Goal: Task Accomplishment & Management: Manage account settings

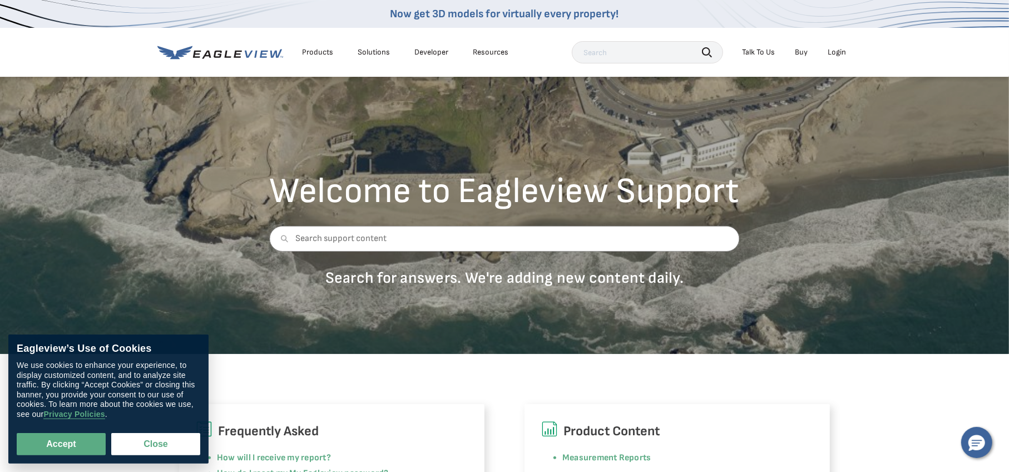
click at [828, 52] on li "Login" at bounding box center [836, 52] width 29 height 17
click at [829, 47] on div "Login" at bounding box center [837, 52] width 18 height 10
click at [839, 48] on div "Login" at bounding box center [837, 52] width 18 height 10
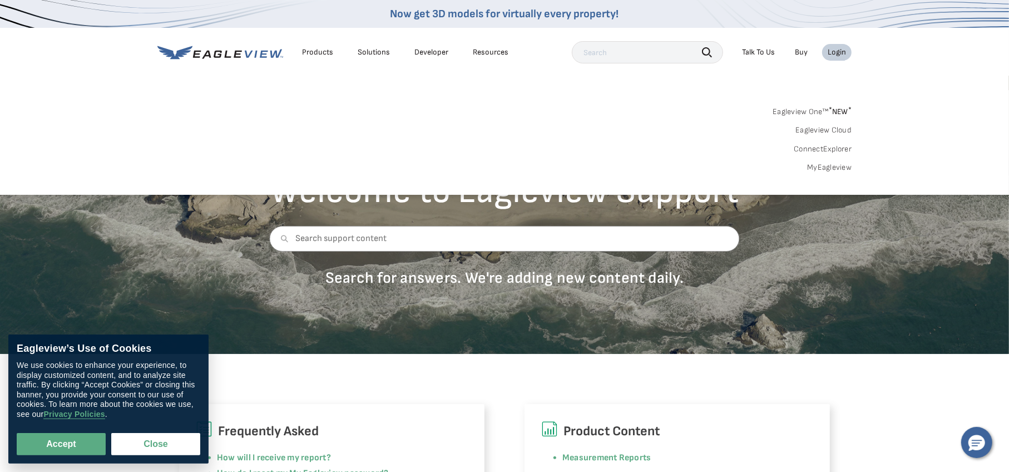
click at [840, 52] on div "Login" at bounding box center [837, 52] width 18 height 10
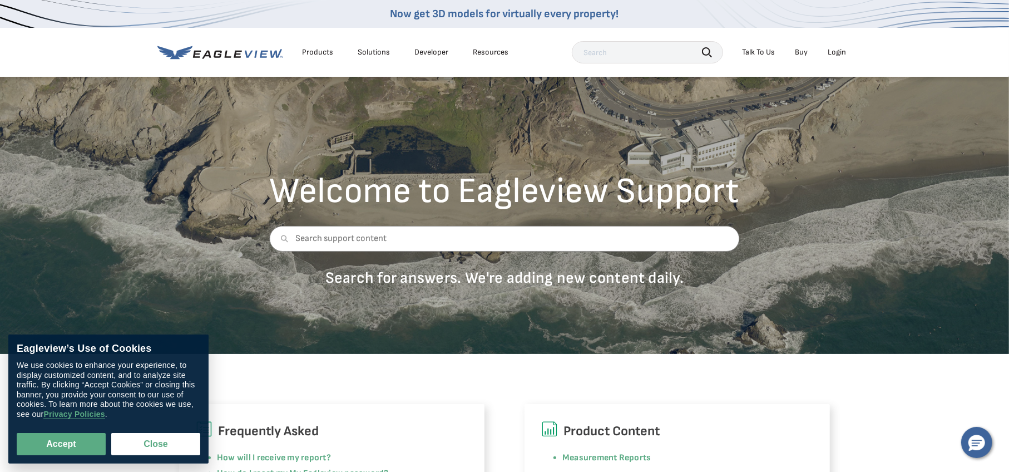
click at [840, 52] on div "Login" at bounding box center [837, 52] width 18 height 10
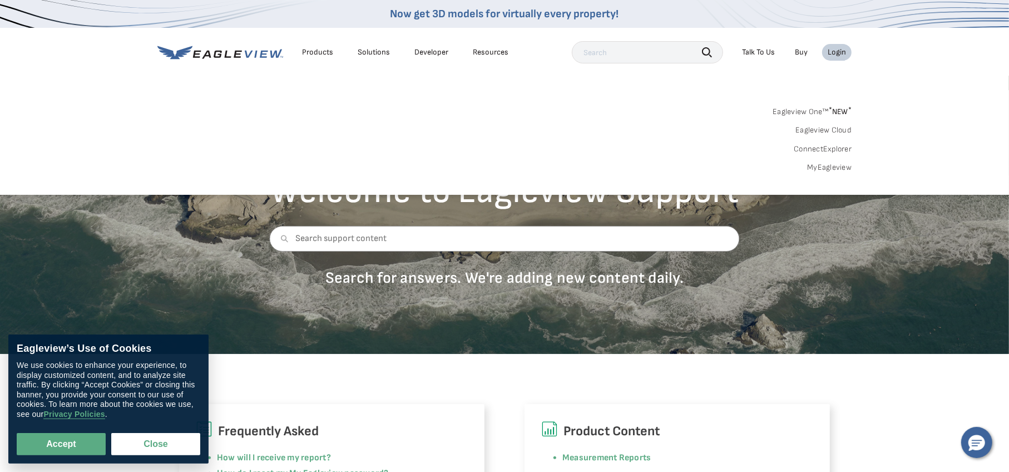
click at [834, 166] on link "MyEagleview" at bounding box center [829, 167] width 44 height 10
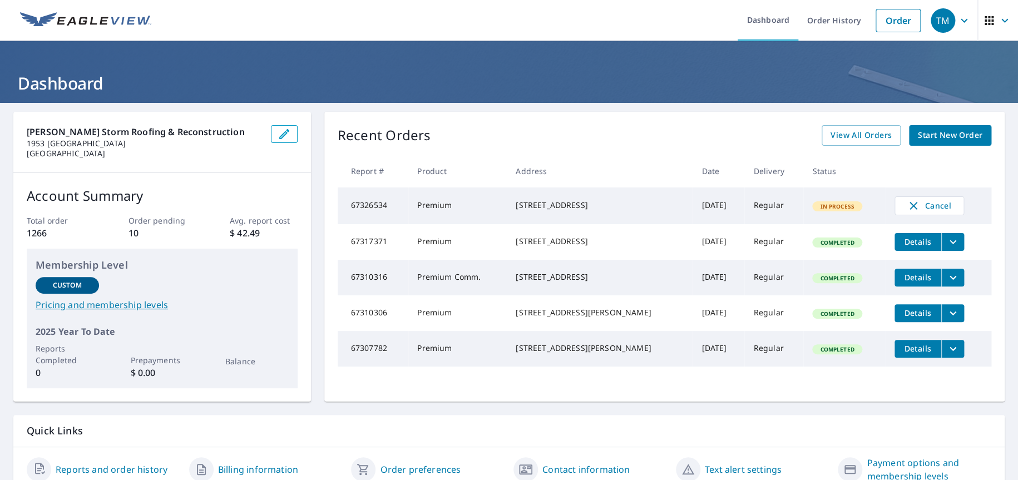
click at [693, 206] on td "Sep 08, 2025" at bounding box center [719, 205] width 52 height 37
click at [413, 209] on td "Premium" at bounding box center [457, 205] width 98 height 37
click at [845, 132] on span "View All Orders" at bounding box center [860, 135] width 61 height 14
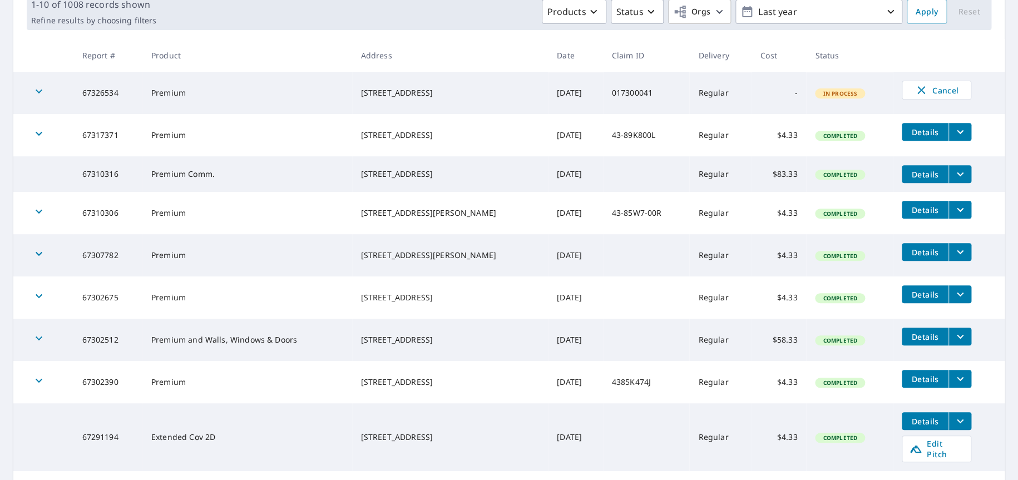
scroll to position [119, 0]
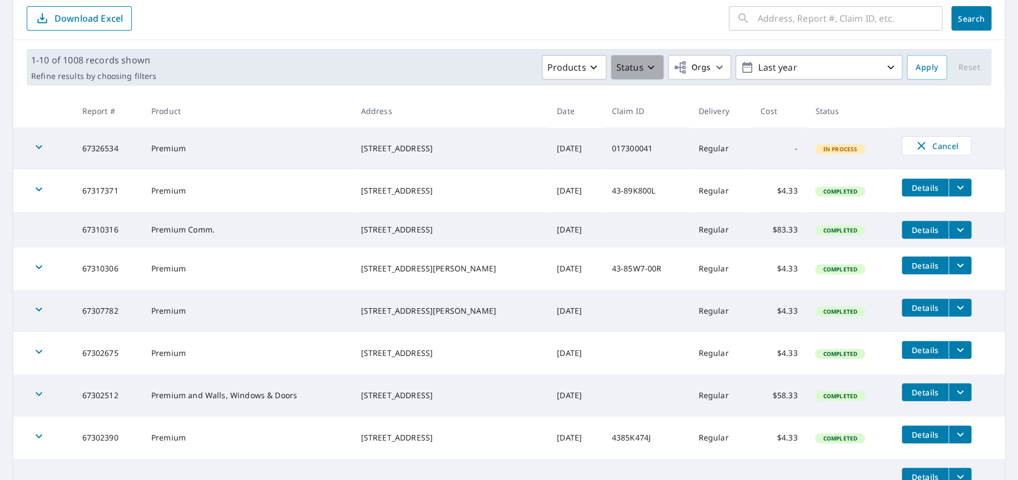
click at [623, 63] on p "Status" at bounding box center [629, 67] width 27 height 13
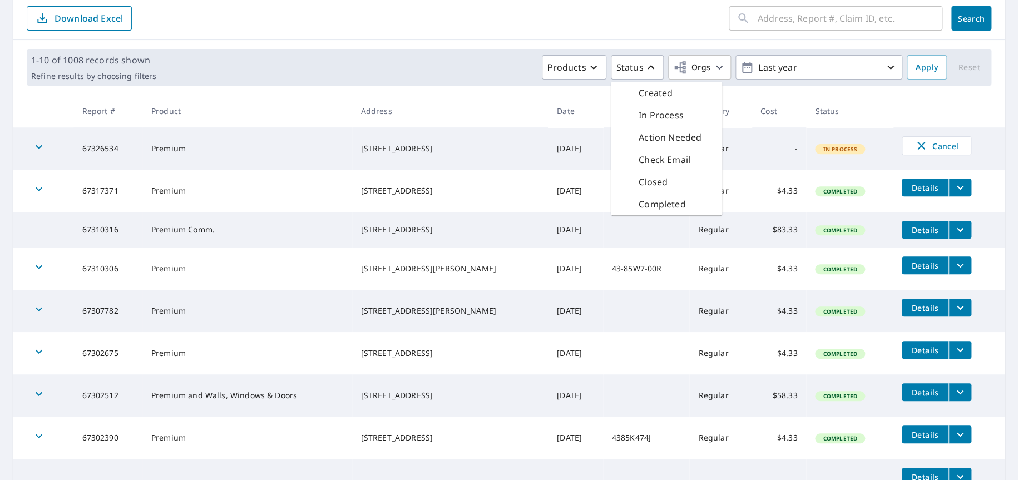
click at [651, 136] on p "Action Needed" at bounding box center [670, 137] width 63 height 13
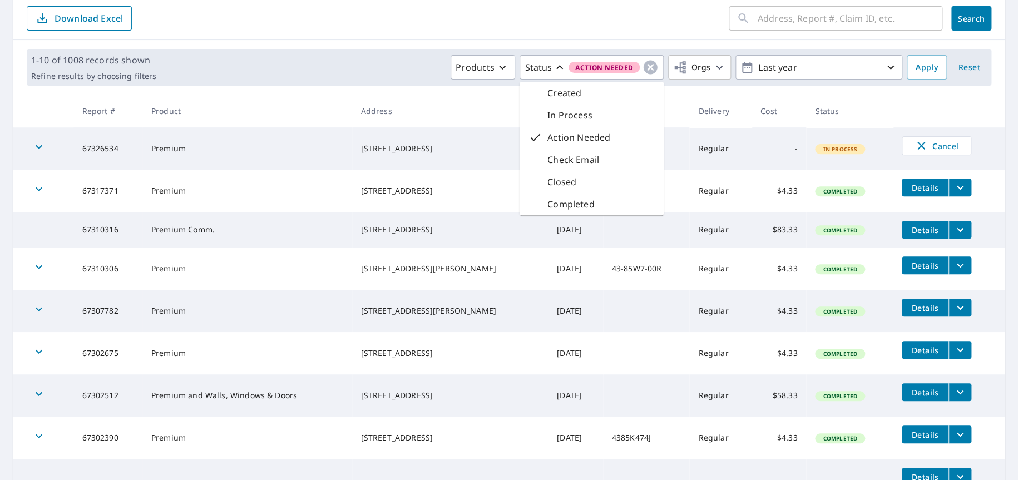
click at [490, 37] on div "​ Search Download Excel" at bounding box center [508, 16] width 991 height 47
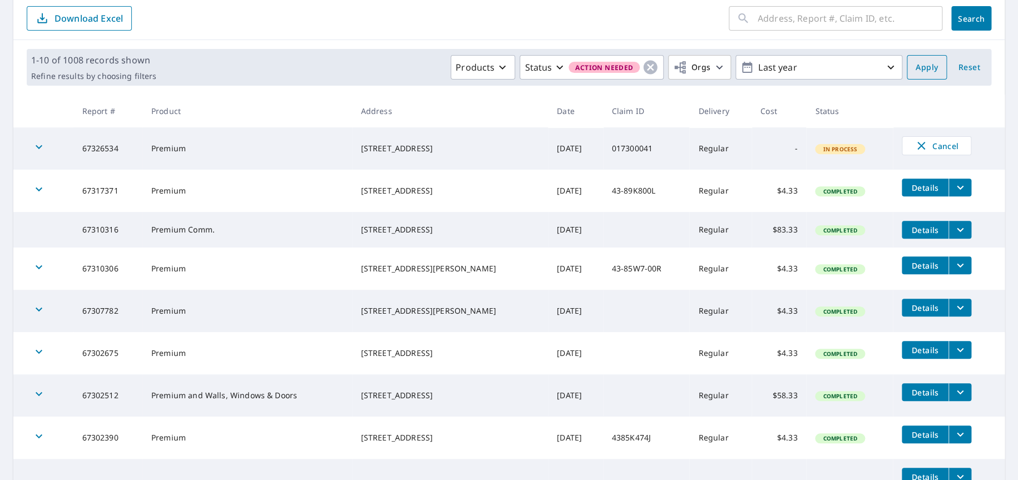
click at [929, 66] on button "Apply" at bounding box center [927, 67] width 40 height 24
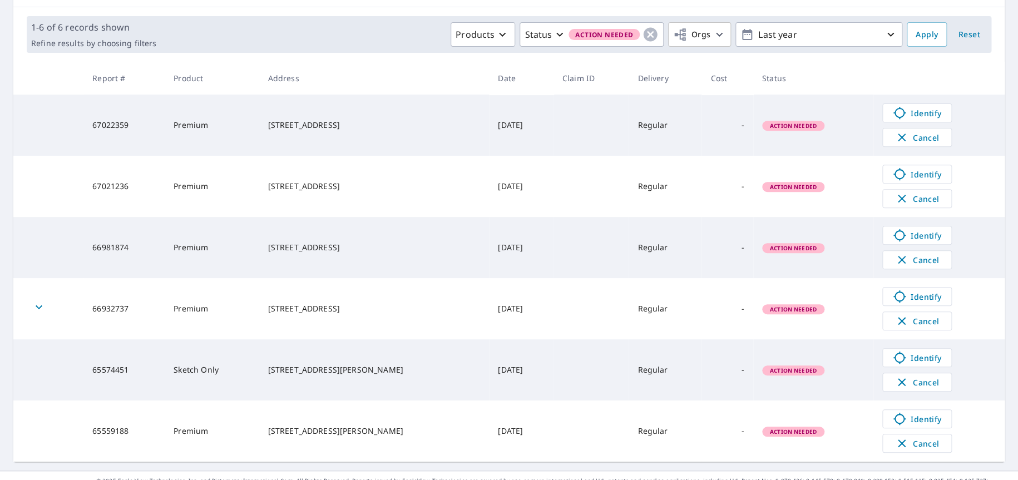
scroll to position [170, 0]
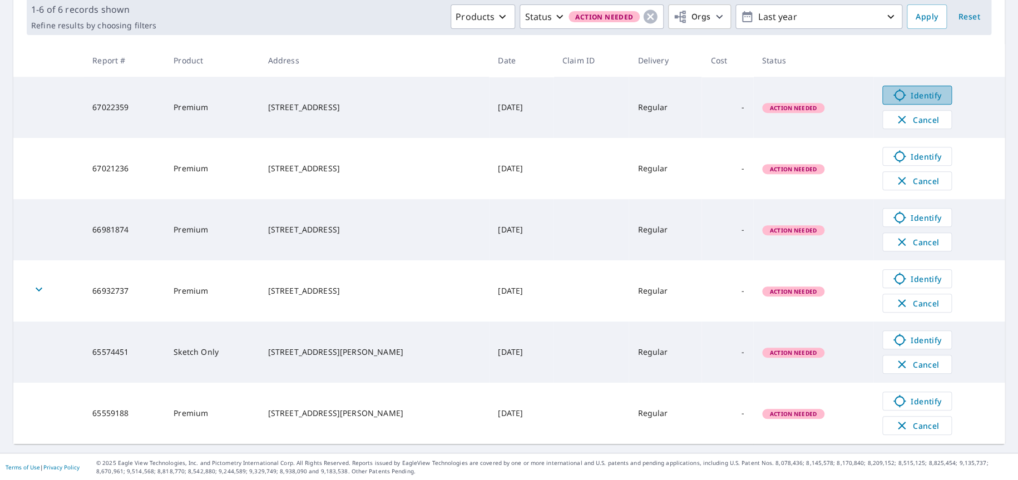
click at [893, 90] on icon at bounding box center [899, 94] width 13 height 13
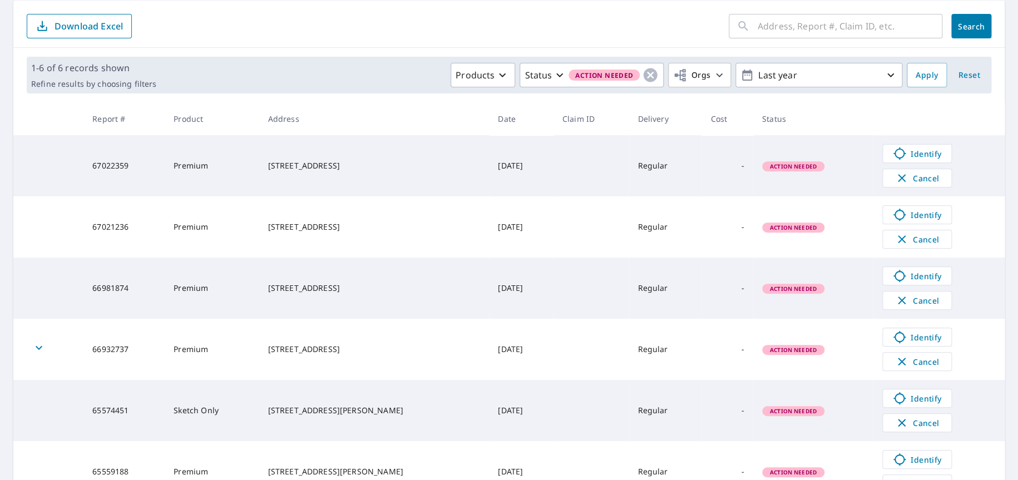
scroll to position [58, 0]
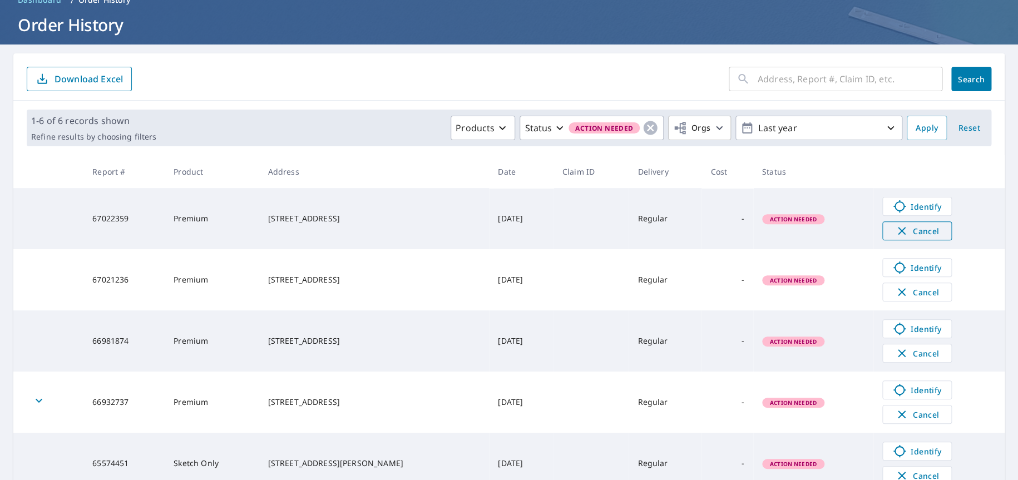
click at [909, 230] on span "Cancel" at bounding box center [917, 230] width 46 height 13
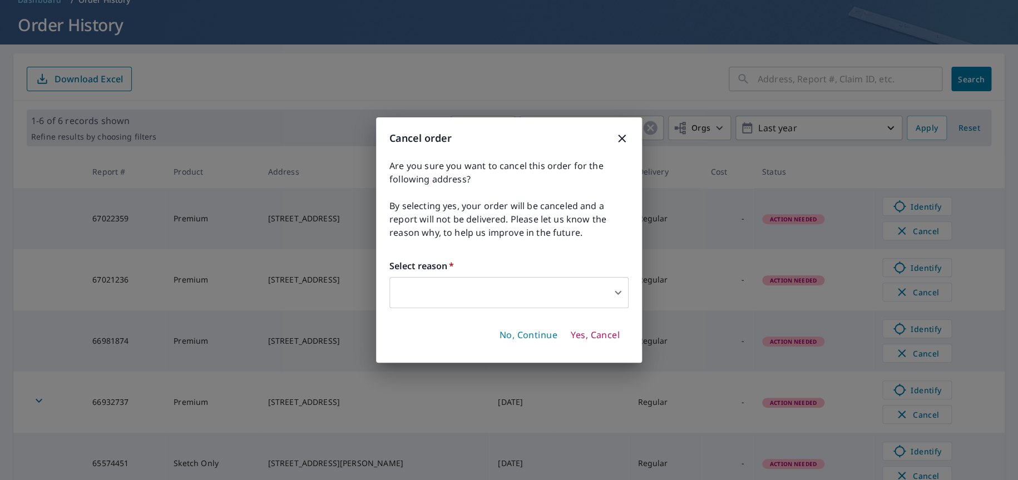
click at [506, 289] on body "TM TM Dashboard Order History Order TM Dashboard / Order History Order History …" at bounding box center [509, 240] width 1018 height 480
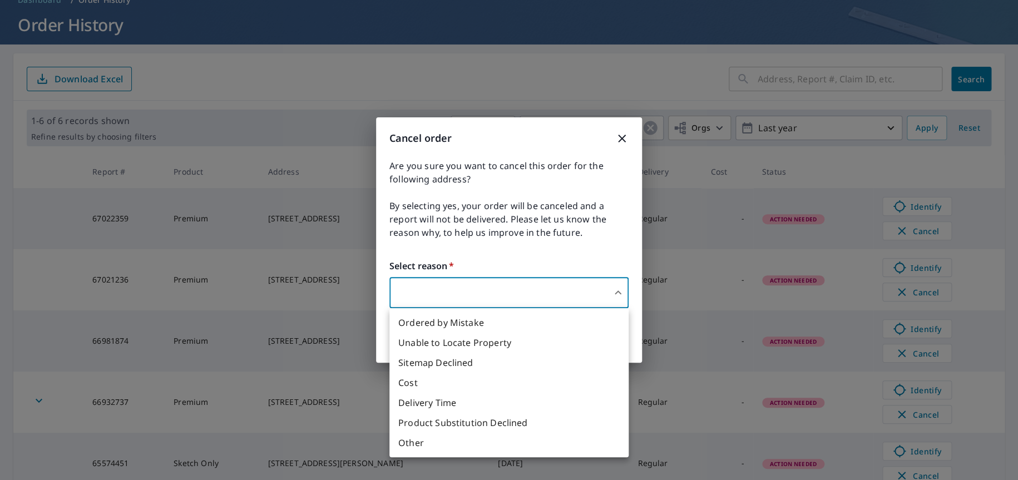
click at [476, 351] on li "Unable to Locate Property" at bounding box center [508, 343] width 239 height 20
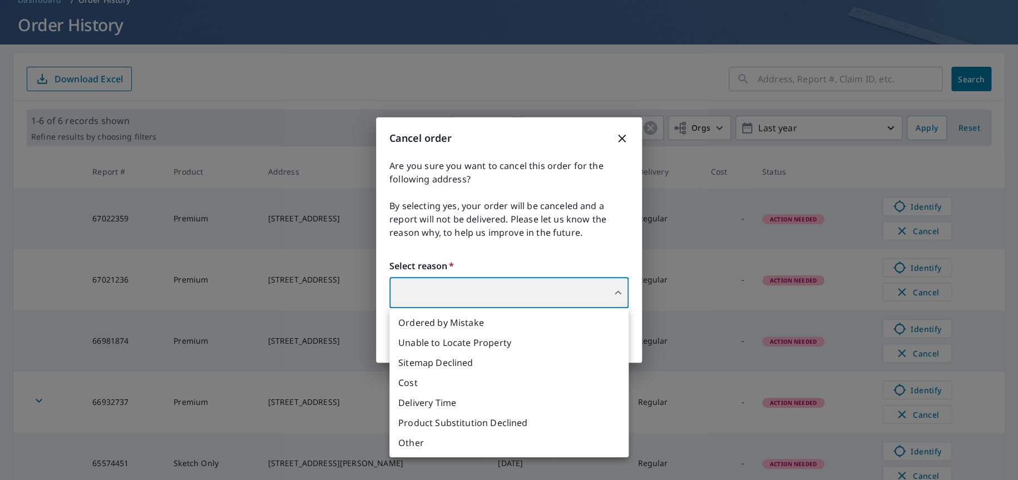
type input "31"
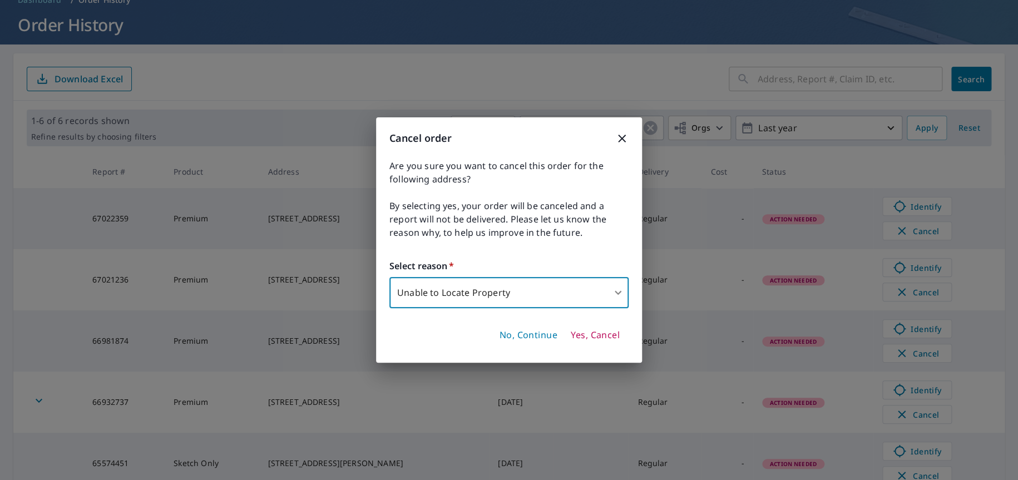
click at [587, 334] on span "Yes, Cancel" at bounding box center [595, 335] width 49 height 12
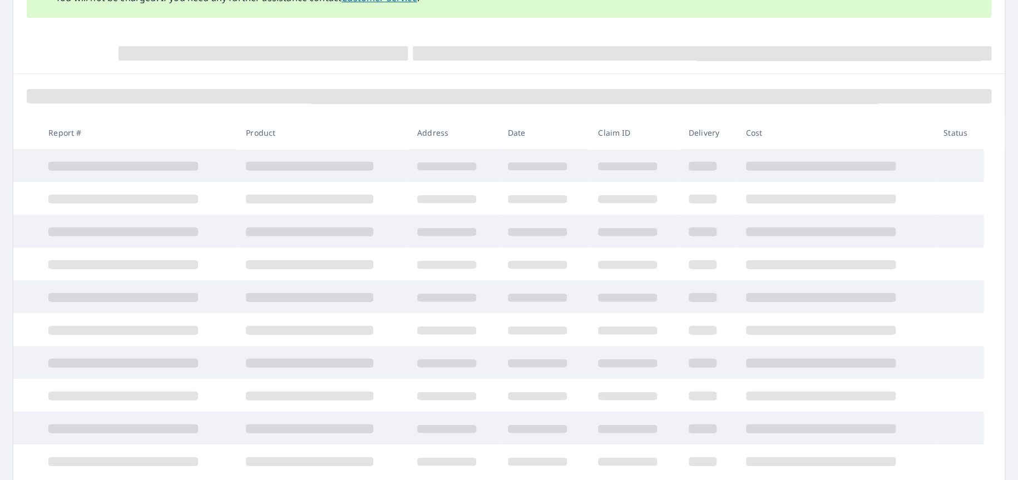
scroll to position [170, 0]
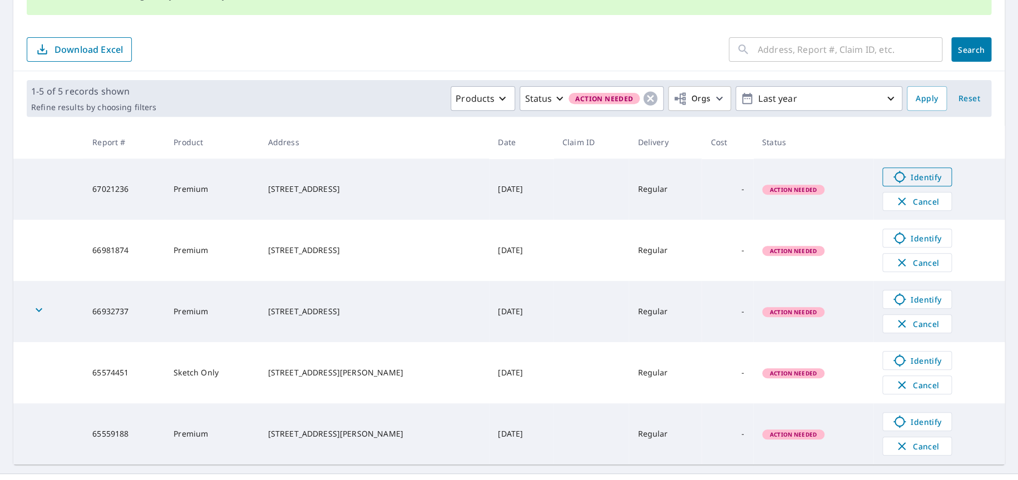
click at [897, 176] on span "Identify" at bounding box center [916, 176] width 55 height 13
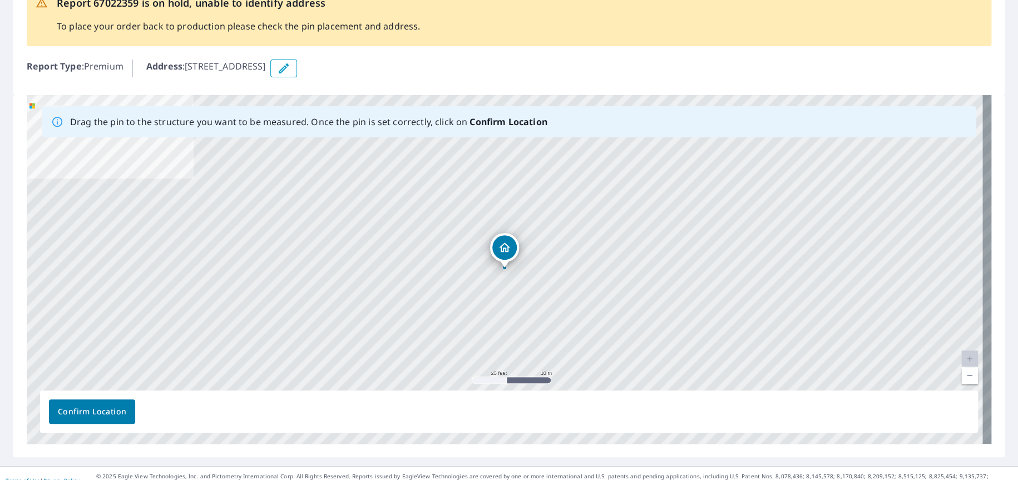
scroll to position [95, 0]
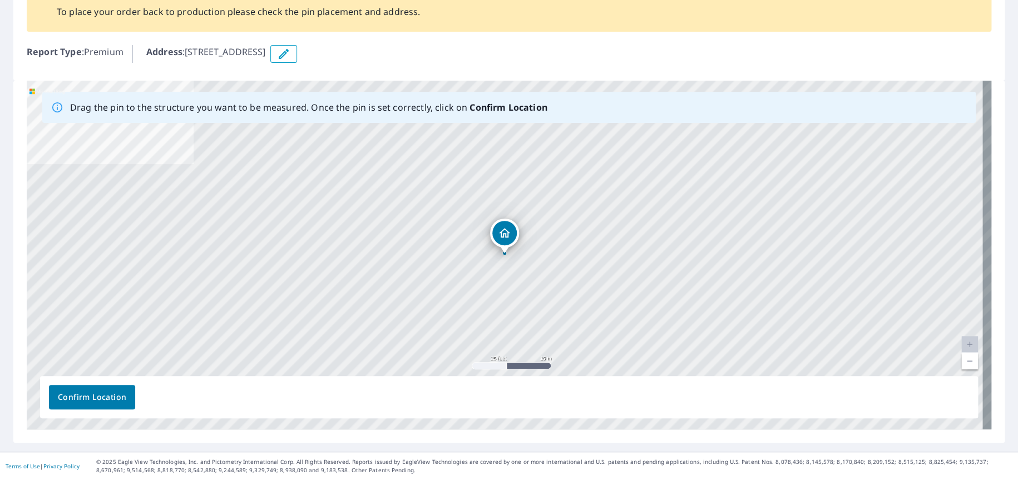
drag, startPoint x: 370, startPoint y: 50, endPoint x: 189, endPoint y: 44, distance: 181.4
click at [189, 45] on p "Address : 835 Green Valley Cir W, Burleson, TX, 76028" at bounding box center [206, 54] width 120 height 18
click at [198, 50] on p "Address : 835 Green Valley Cir W, Burleson, TX, 76028" at bounding box center [206, 54] width 120 height 18
drag, startPoint x: 370, startPoint y: 50, endPoint x: 185, endPoint y: 46, distance: 184.7
click at [185, 46] on p "Address : 835 Green Valley Cir W, Burleson, TX, 76028" at bounding box center [206, 54] width 120 height 18
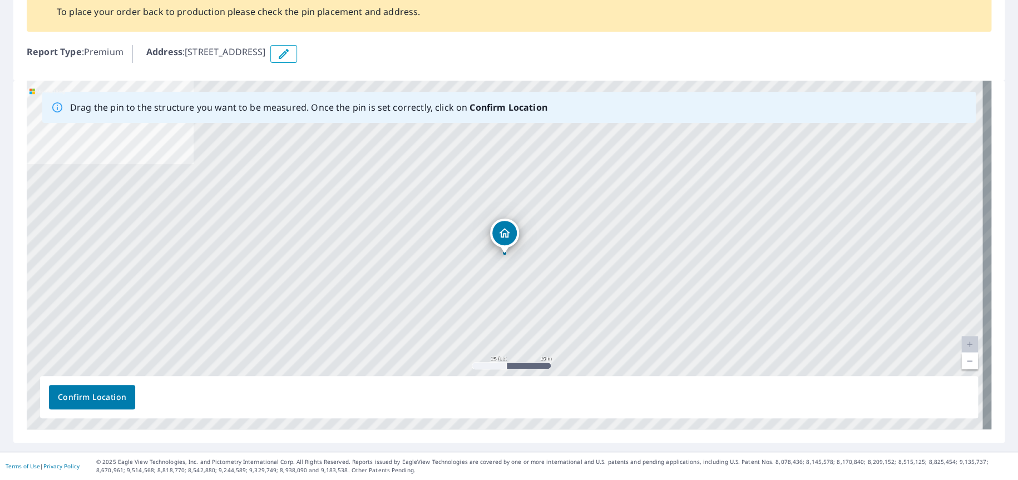
click at [226, 53] on p "Address : 835 Green Valley Cir W, Burleson, TX, 76028" at bounding box center [206, 54] width 120 height 18
drag, startPoint x: 371, startPoint y: 50, endPoint x: 189, endPoint y: 47, distance: 181.9
click at [189, 47] on p "Address : 835 Green Valley Cir W, Burleson, TX, 76028" at bounding box center [206, 54] width 120 height 18
copy p "835 Green Valley Cir W, Burleson, TX, 76028"
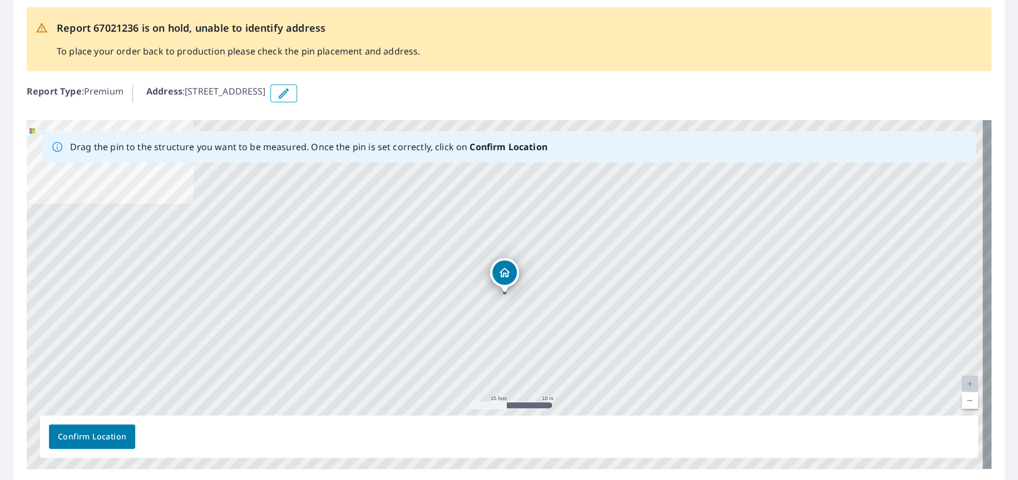
scroll to position [95, 0]
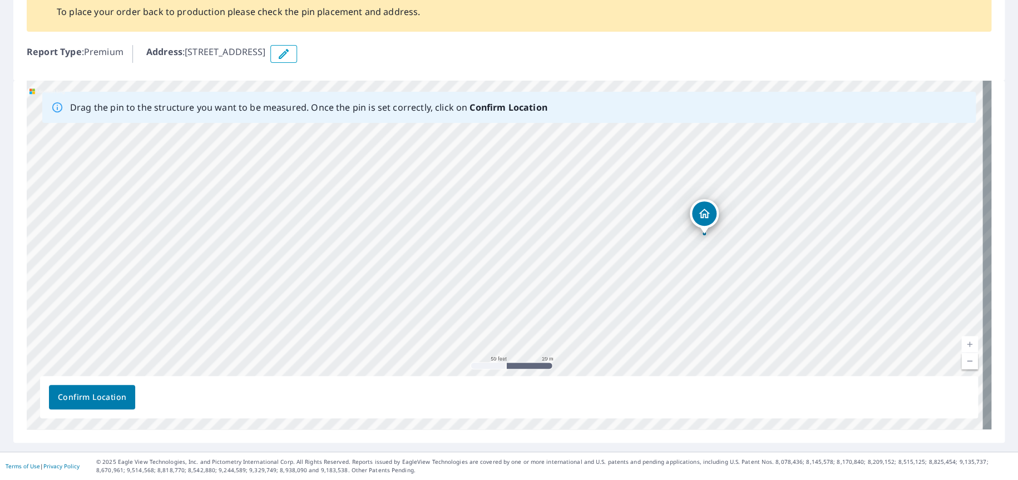
click at [963, 365] on link "Current Level 19, Zoom Out" at bounding box center [969, 361] width 17 height 17
drag, startPoint x: 654, startPoint y: 229, endPoint x: 640, endPoint y: 245, distance: 21.3
click at [640, 245] on div "803 Highway 70 Pampa, TX 79065" at bounding box center [509, 255] width 965 height 349
drag, startPoint x: 335, startPoint y: 49, endPoint x: 190, endPoint y: 57, distance: 145.4
click at [190, 57] on p "Address : 803 Highway 70, Pampa, TX, 79065" at bounding box center [206, 54] width 120 height 18
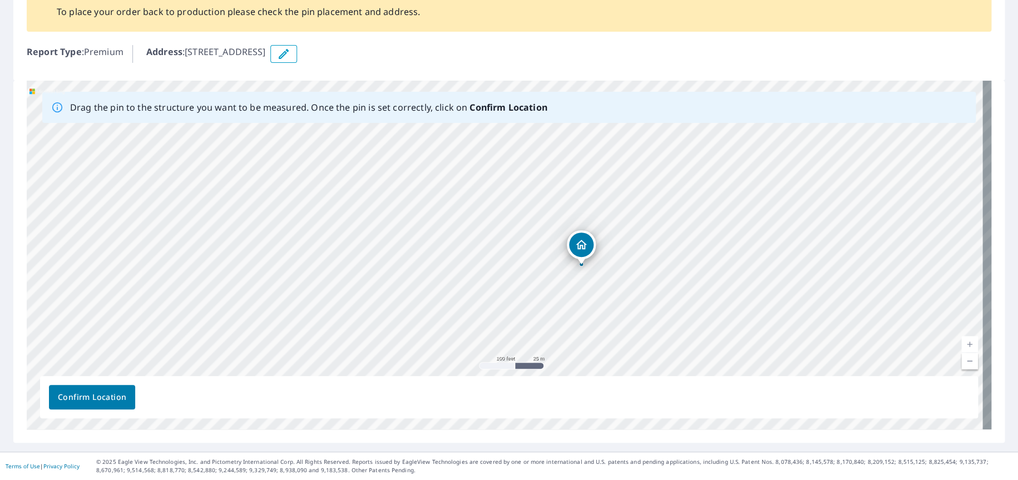
copy p "803 Highway 70, Pampa, TX, 79065"
drag, startPoint x: 403, startPoint y: 213, endPoint x: 393, endPoint y: 122, distance: 91.3
click at [393, 122] on div "803 Highway 70 Pampa, TX 79065" at bounding box center [509, 255] width 965 height 349
drag, startPoint x: 466, startPoint y: 276, endPoint x: 438, endPoint y: 300, distance: 36.3
click at [438, 300] on div "803 Highway 70 Pampa, TX 79065" at bounding box center [509, 255] width 965 height 349
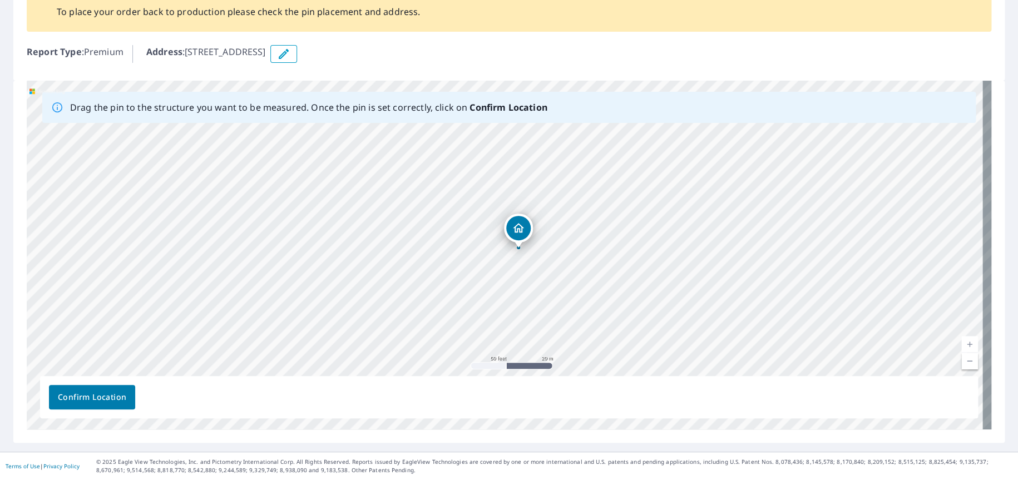
drag, startPoint x: 653, startPoint y: 159, endPoint x: 644, endPoint y: 335, distance: 176.0
click at [646, 338] on div "803 Highway 70 Pampa, TX 79065" at bounding box center [509, 255] width 965 height 349
drag, startPoint x: 534, startPoint y: 229, endPoint x: 566, endPoint y: 165, distance: 71.4
click at [566, 165] on div "803 Highway 70 Pampa, TX 79065" at bounding box center [509, 255] width 965 height 349
drag, startPoint x: 482, startPoint y: 234, endPoint x: 486, endPoint y: 187, distance: 46.9
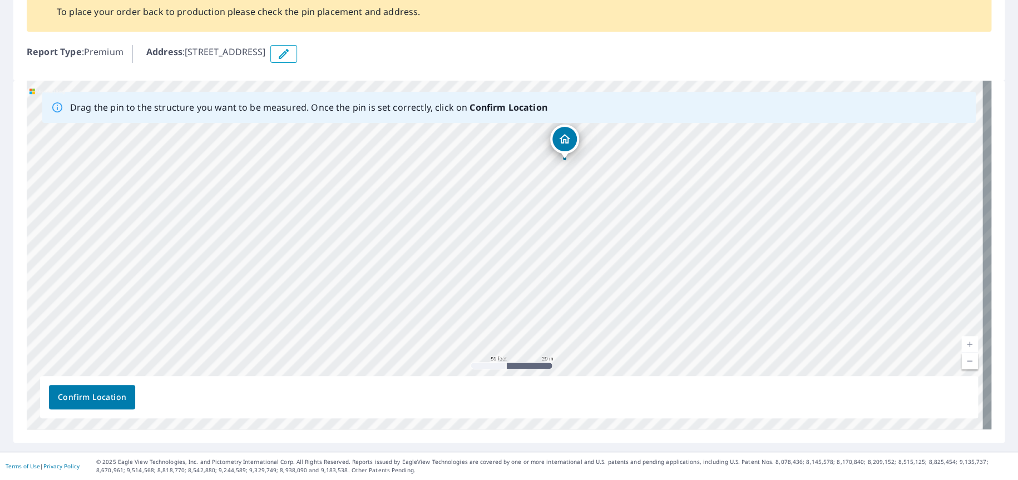
click at [486, 187] on div "803 Highway 70 Pampa, TX 79065" at bounding box center [509, 255] width 965 height 349
drag, startPoint x: 454, startPoint y: 280, endPoint x: 443, endPoint y: 172, distance: 108.5
click at [443, 172] on div "803 Highway 70 Pampa, TX 79065" at bounding box center [509, 255] width 965 height 349
click at [963, 360] on link "Current Level 19, Zoom Out" at bounding box center [969, 361] width 17 height 17
drag, startPoint x: 518, startPoint y: 231, endPoint x: 511, endPoint y: 324, distance: 93.2
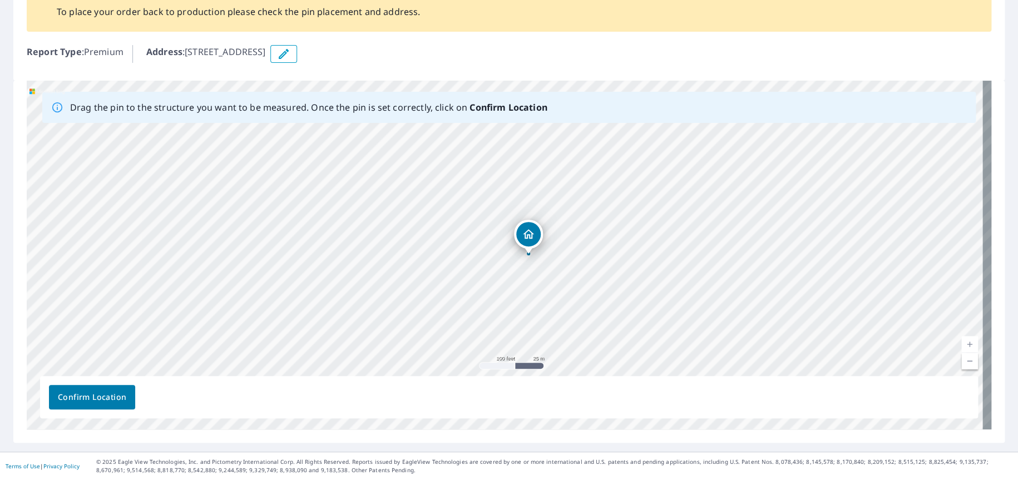
click at [511, 324] on div "803 Highway 70 Pampa, TX 79065" at bounding box center [509, 255] width 965 height 349
click at [600, 170] on div "803 Highway 70 Pampa, TX 79065" at bounding box center [509, 255] width 965 height 349
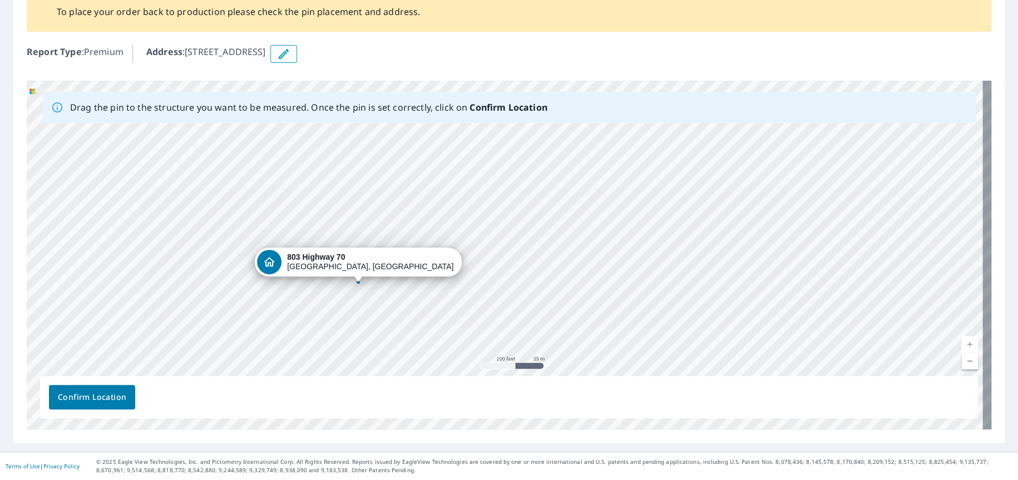
drag, startPoint x: 637, startPoint y: 238, endPoint x: 498, endPoint y: 287, distance: 147.6
click at [498, 287] on div "803 Highway 70 Pampa, TX 79065" at bounding box center [509, 255] width 965 height 349
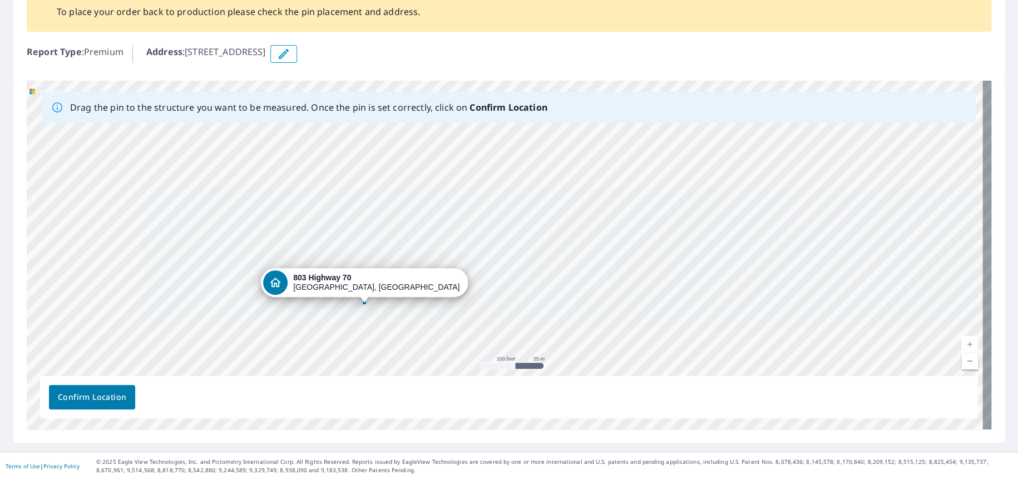
click at [434, 221] on div "803 Highway 70 Pampa, TX 79065" at bounding box center [509, 255] width 965 height 349
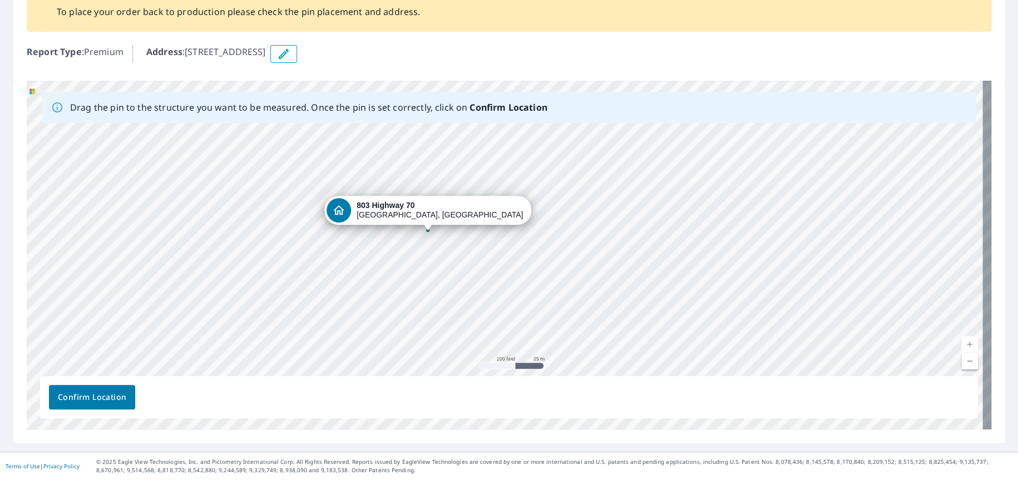
drag, startPoint x: 418, startPoint y: 219, endPoint x: 474, endPoint y: 86, distance: 143.6
click at [474, 87] on div "803 Highway 70 Pampa, TX 79065" at bounding box center [509, 255] width 965 height 349
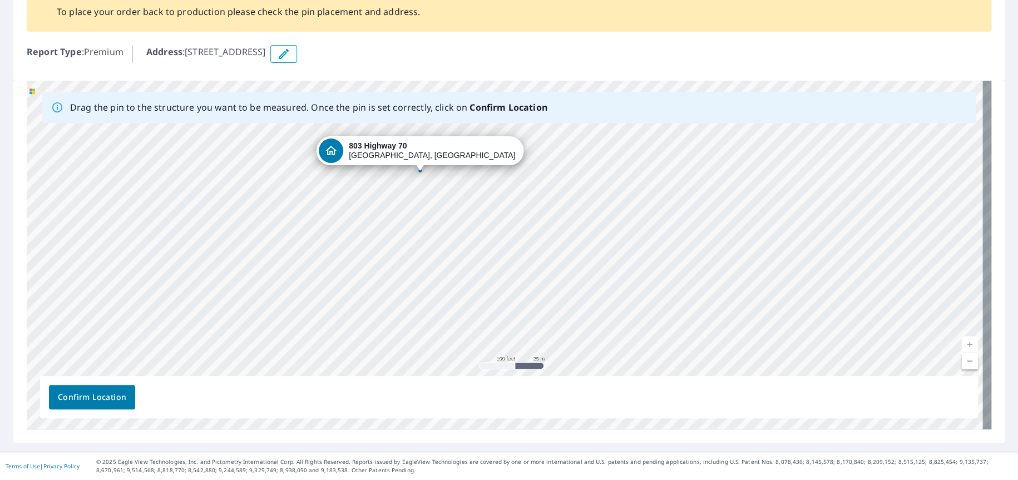
click at [961, 366] on link "Current Level 18, Zoom Out" at bounding box center [969, 361] width 17 height 17
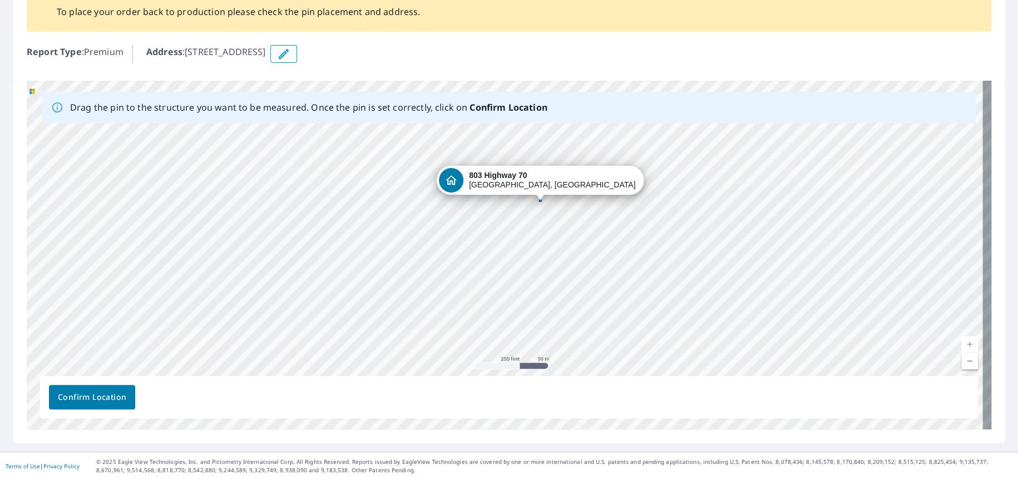
drag, startPoint x: 478, startPoint y: 280, endPoint x: 536, endPoint y: 313, distance: 66.5
click at [536, 313] on div "803 Highway 70 Pampa, TX 79065" at bounding box center [509, 255] width 965 height 349
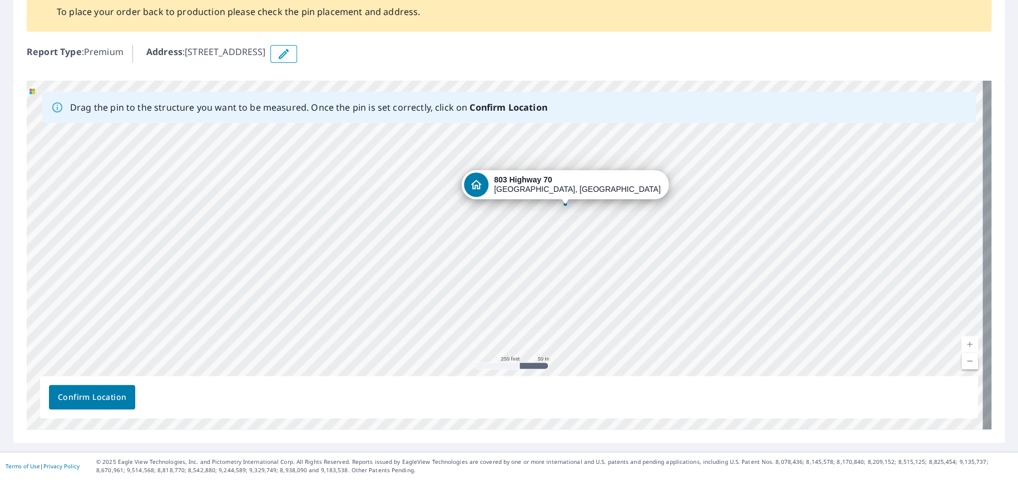
drag, startPoint x: 487, startPoint y: 227, endPoint x: 532, endPoint y: 187, distance: 59.9
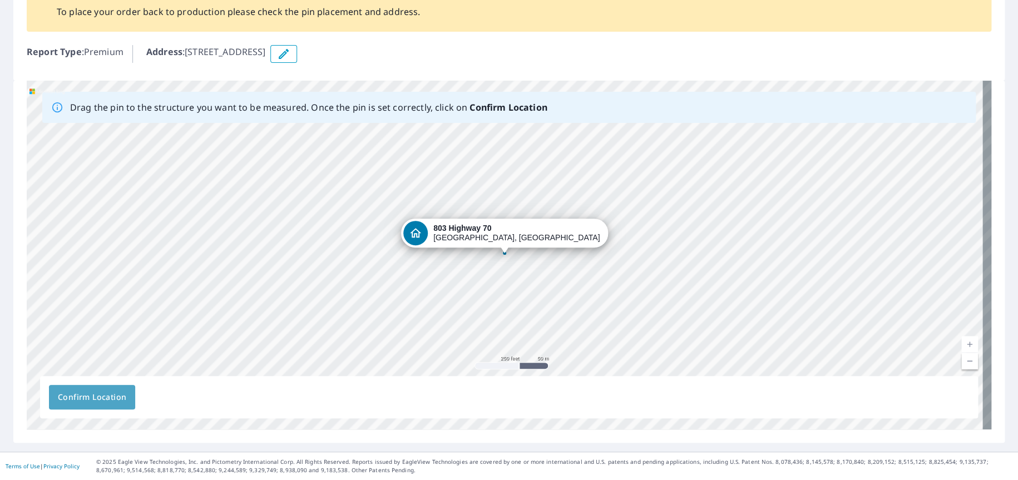
click at [89, 387] on button "Confirm Location" at bounding box center [92, 397] width 86 height 24
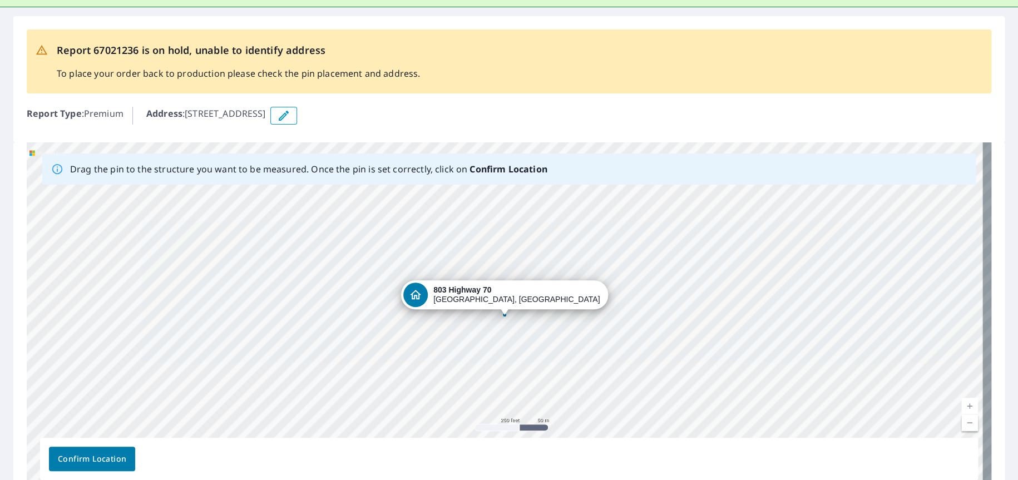
scroll to position [123, 0]
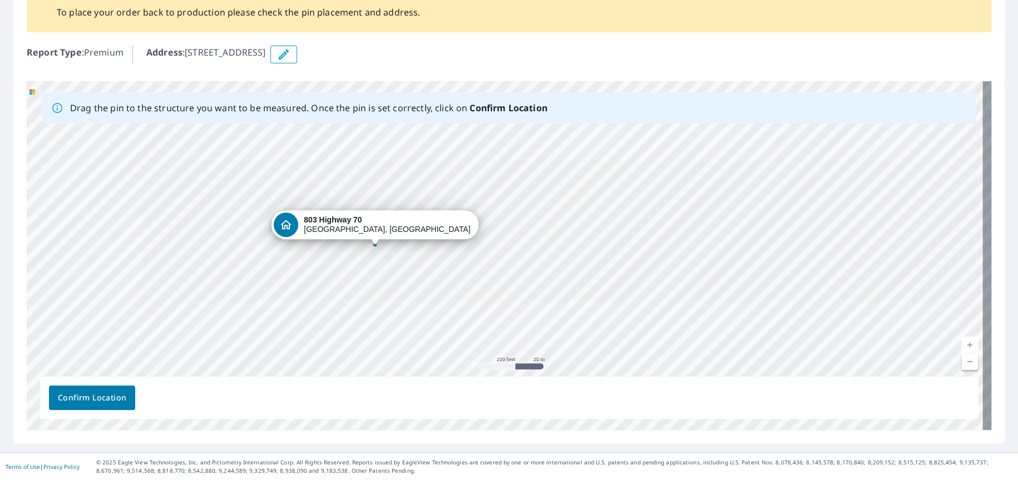
click at [89, 397] on span "Confirm Location" at bounding box center [92, 398] width 68 height 14
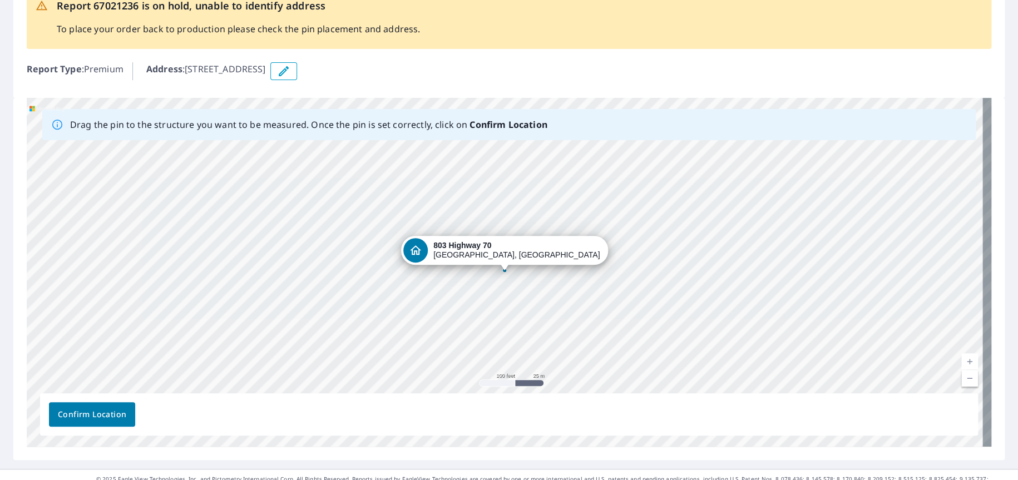
scroll to position [111, 0]
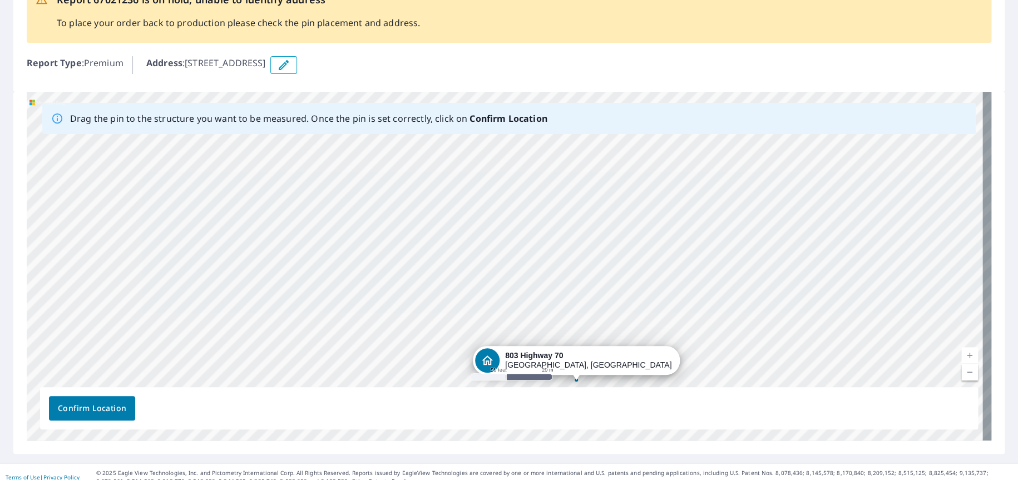
drag, startPoint x: 543, startPoint y: 348, endPoint x: 541, endPoint y: 359, distance: 12.0
click at [541, 359] on div "803 Highway 70 Pampa, TX 79065" at bounding box center [509, 266] width 965 height 349
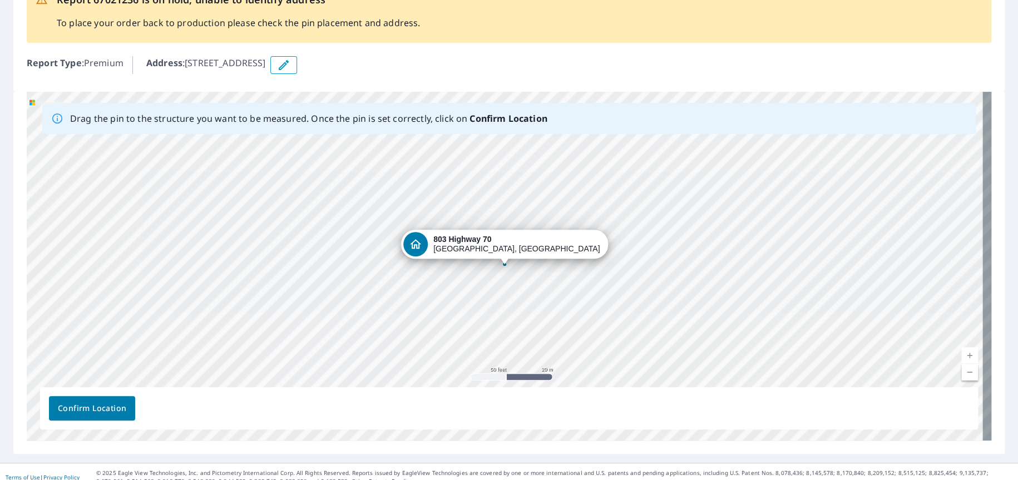
click at [112, 409] on span "Confirm Location" at bounding box center [92, 409] width 68 height 14
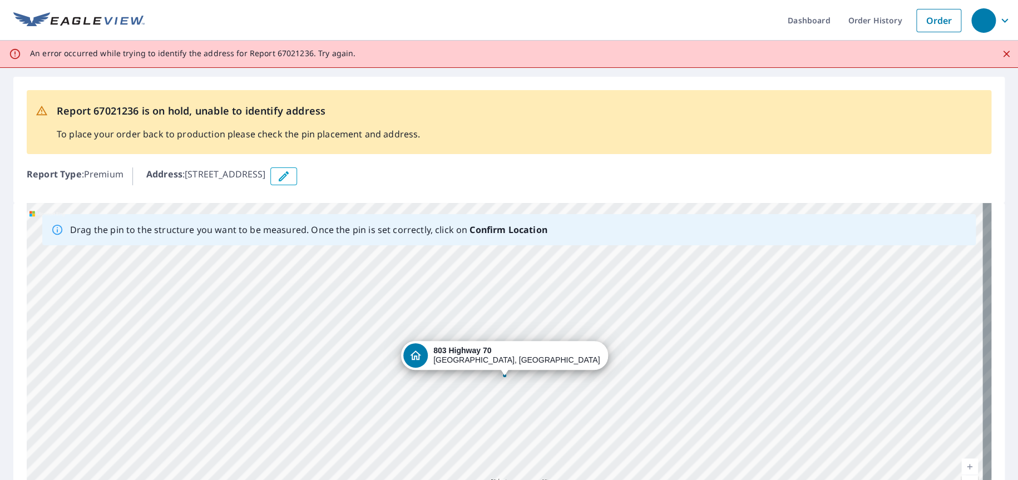
scroll to position [0, 0]
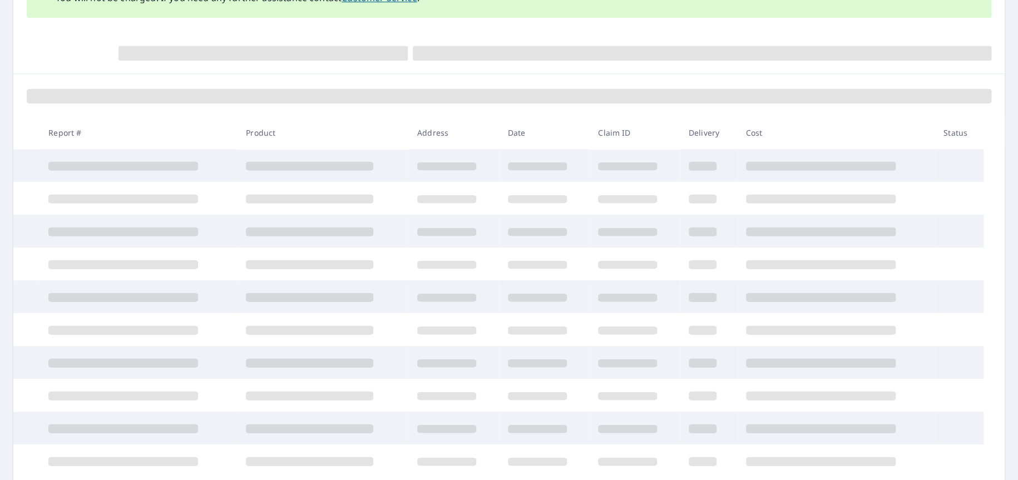
scroll to position [245, 0]
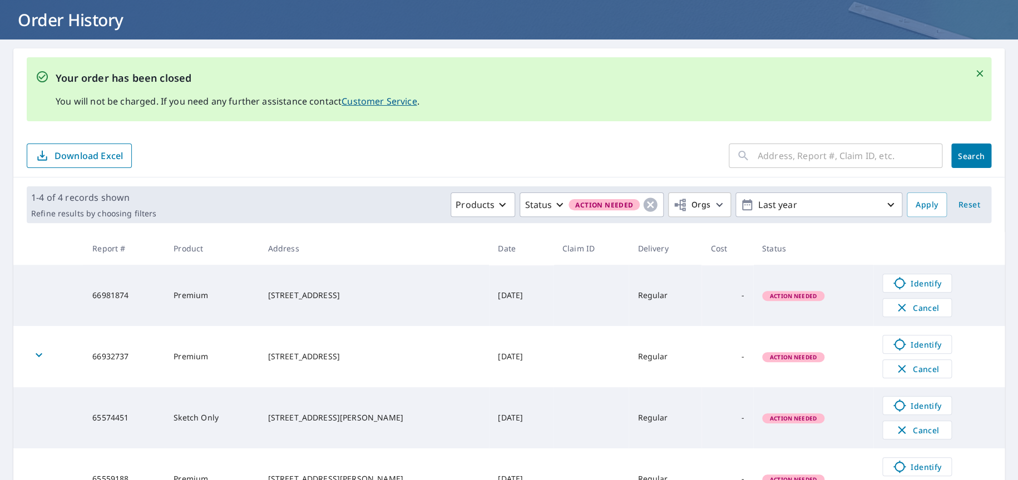
scroll to position [130, 0]
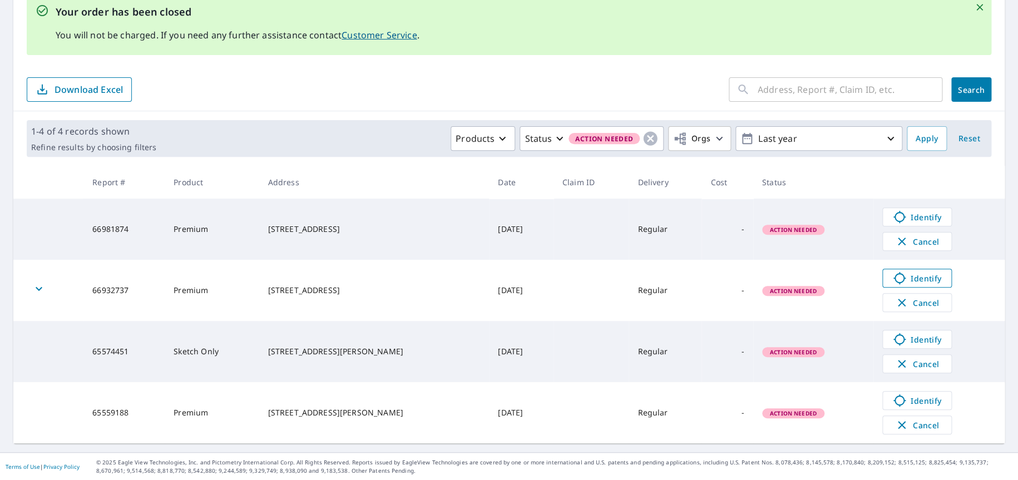
click at [893, 280] on icon at bounding box center [899, 277] width 13 height 13
click at [896, 342] on span "Identify" at bounding box center [916, 339] width 55 height 13
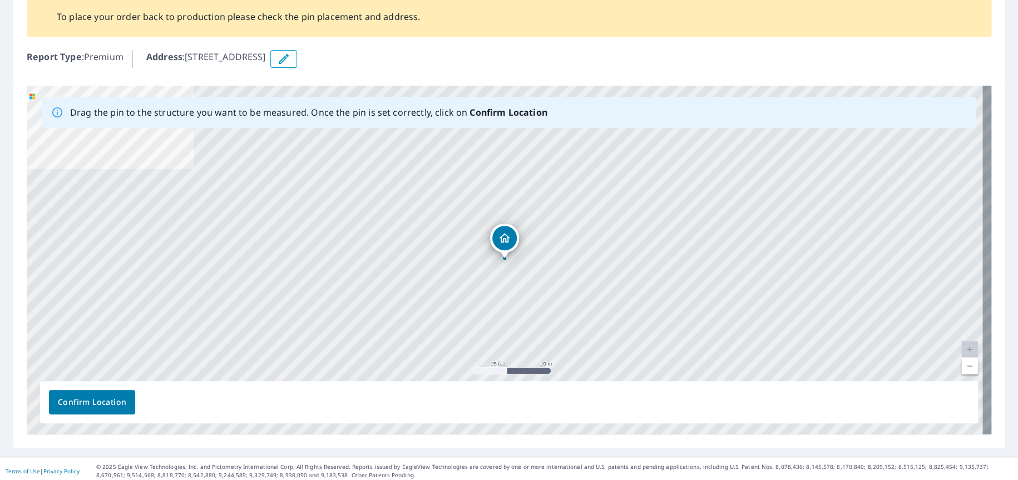
scroll to position [95, 0]
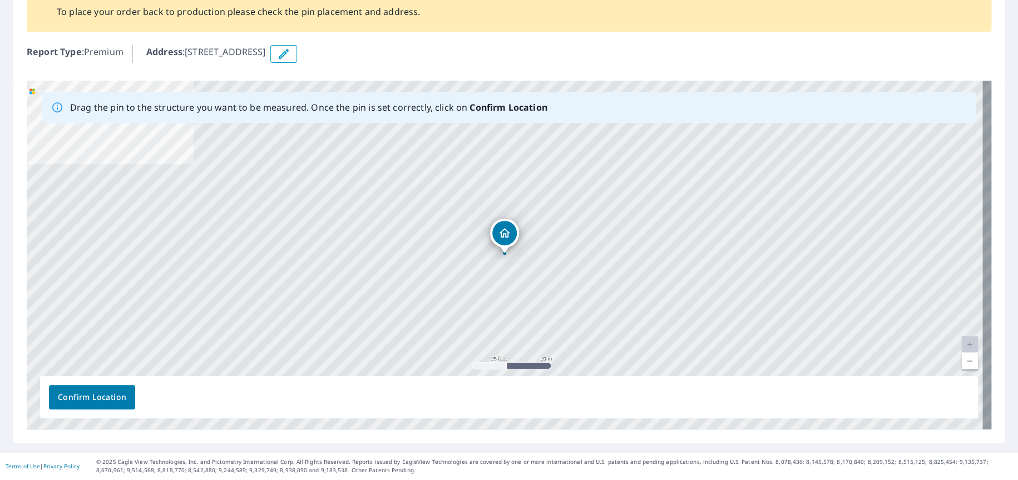
click at [961, 361] on link "Current Level 20, Zoom Out" at bounding box center [969, 361] width 17 height 17
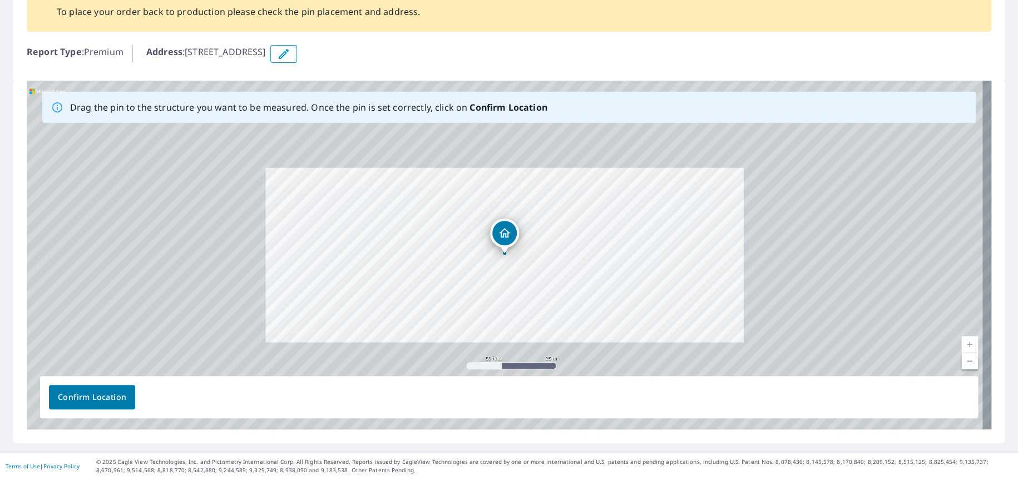
click at [961, 361] on link "Current Level 19, Zoom Out" at bounding box center [969, 361] width 17 height 17
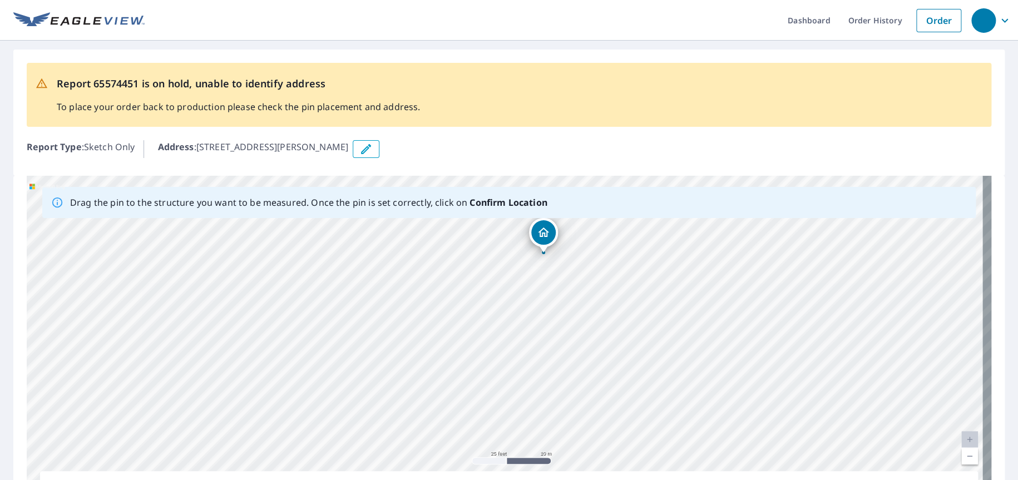
drag, startPoint x: 508, startPoint y: 387, endPoint x: 549, endPoint y: 289, distance: 106.2
click at [549, 289] on div "[STREET_ADDRESS][PERSON_NAME]" at bounding box center [509, 350] width 965 height 349
drag, startPoint x: 546, startPoint y: 235, endPoint x: 500, endPoint y: 268, distance: 57.1
drag, startPoint x: 505, startPoint y: 332, endPoint x: 566, endPoint y: 311, distance: 64.7
click at [566, 311] on div "[STREET_ADDRESS][PERSON_NAME]" at bounding box center [509, 350] width 965 height 349
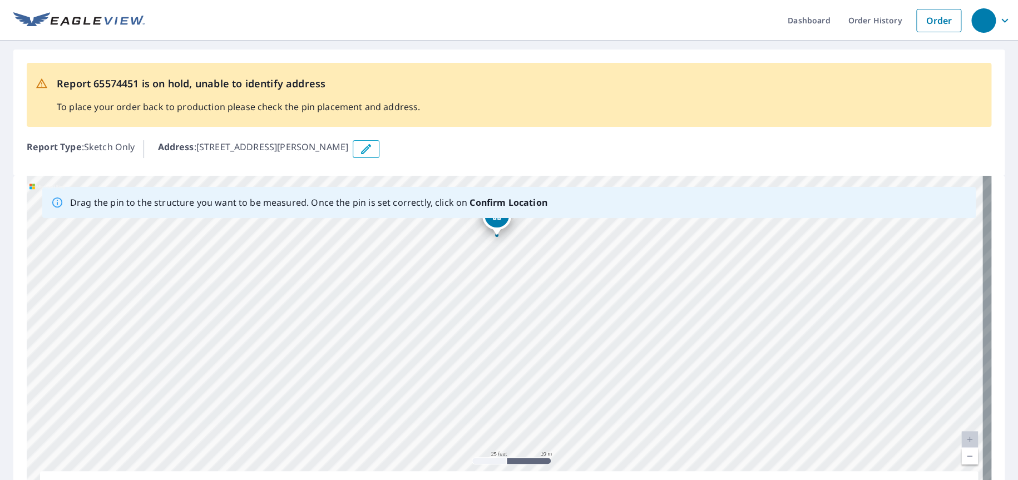
drag, startPoint x: 581, startPoint y: 329, endPoint x: 572, endPoint y: 218, distance: 111.1
click at [572, 218] on div "[STREET_ADDRESS][PERSON_NAME]" at bounding box center [509, 350] width 965 height 349
drag, startPoint x: 548, startPoint y: 330, endPoint x: 510, endPoint y: 295, distance: 51.6
click at [510, 295] on div "[STREET_ADDRESS][PERSON_NAME]" at bounding box center [509, 350] width 965 height 349
drag, startPoint x: 537, startPoint y: 301, endPoint x: 575, endPoint y: 339, distance: 53.5
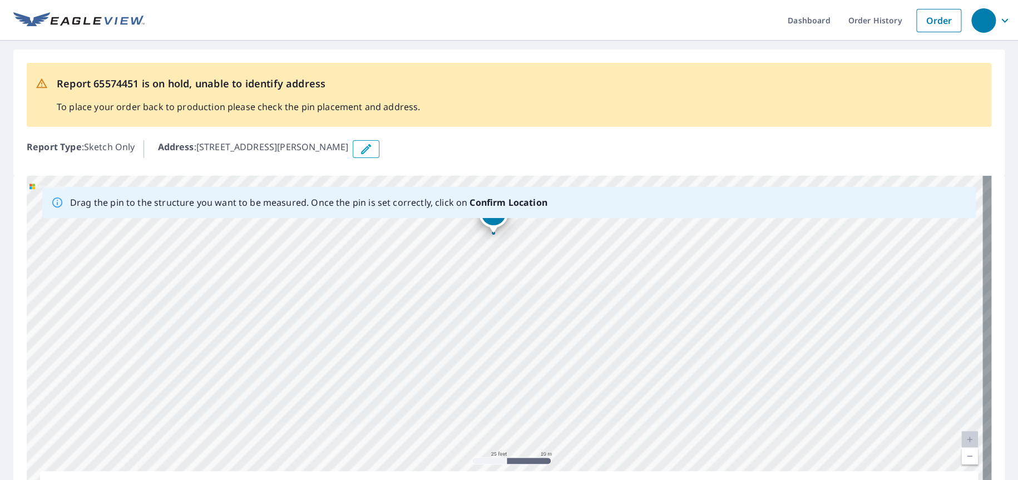
click at [575, 339] on div "6812 Randol Mill Rd Fort Worth, TX 76120" at bounding box center [509, 350] width 965 height 349
drag, startPoint x: 493, startPoint y: 222, endPoint x: 555, endPoint y: 287, distance: 89.7
click at [555, 287] on div "6812 Randol Mill Rd Fort Worth, TX 76120" at bounding box center [509, 350] width 965 height 349
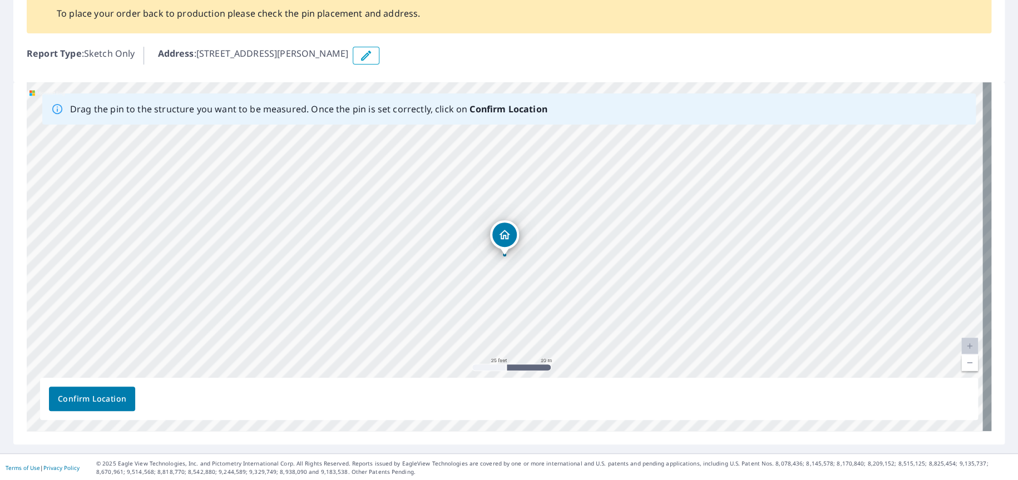
scroll to position [95, 0]
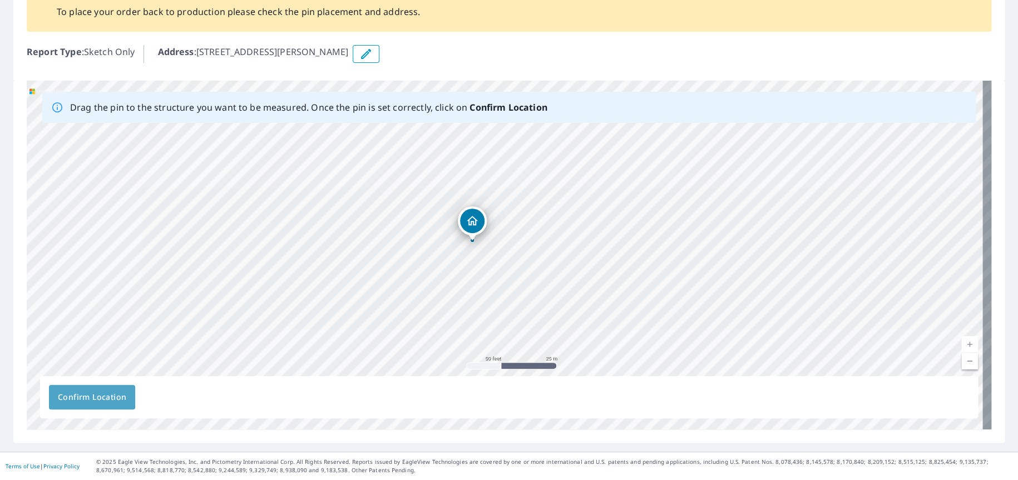
click at [87, 395] on span "Confirm Location" at bounding box center [92, 397] width 68 height 14
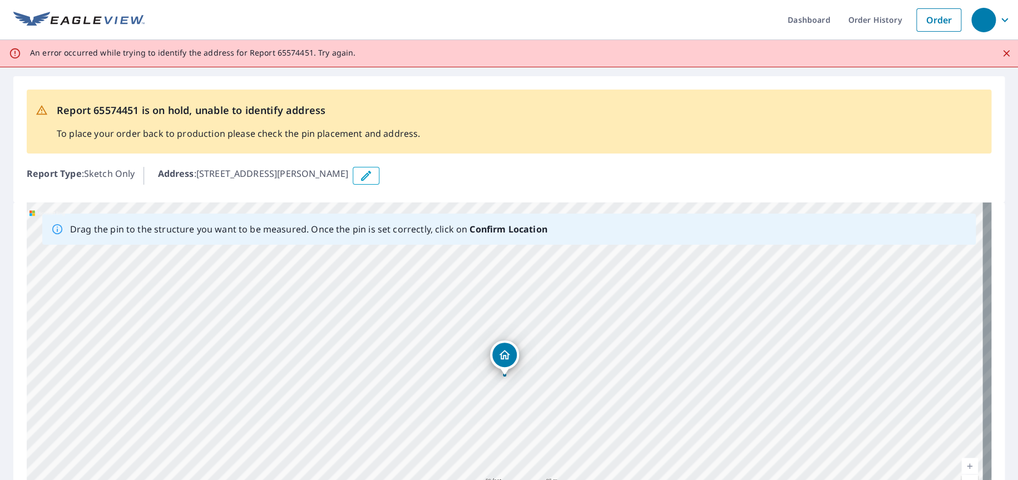
scroll to position [0, 0]
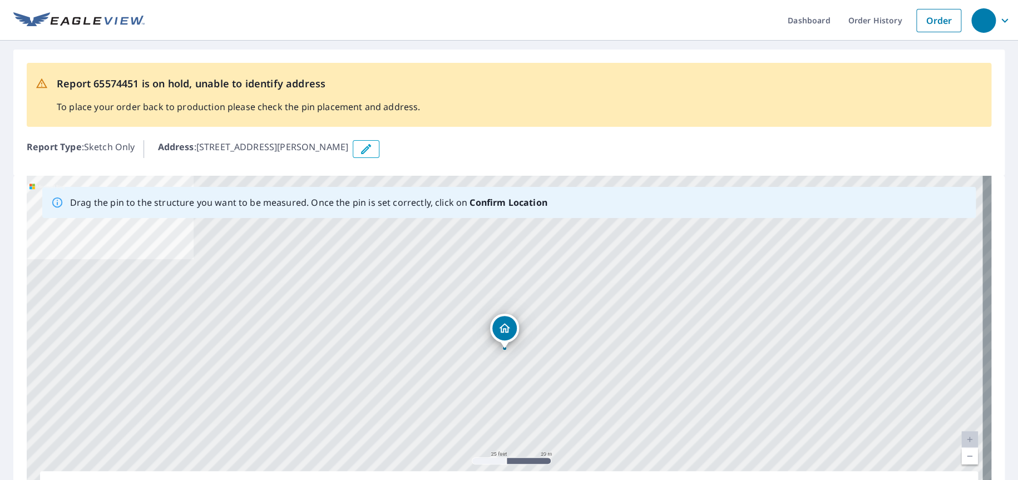
scroll to position [95, 0]
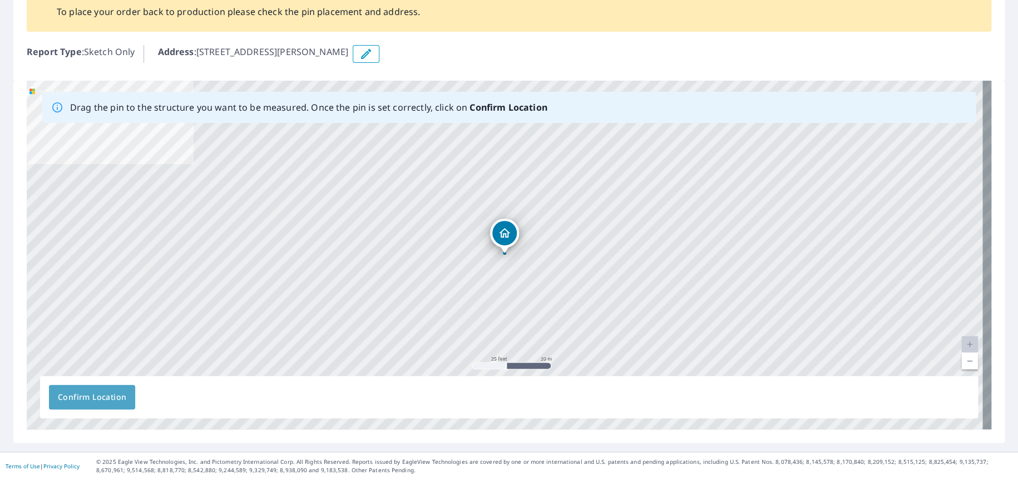
click at [132, 389] on button "Confirm Location" at bounding box center [92, 397] width 86 height 24
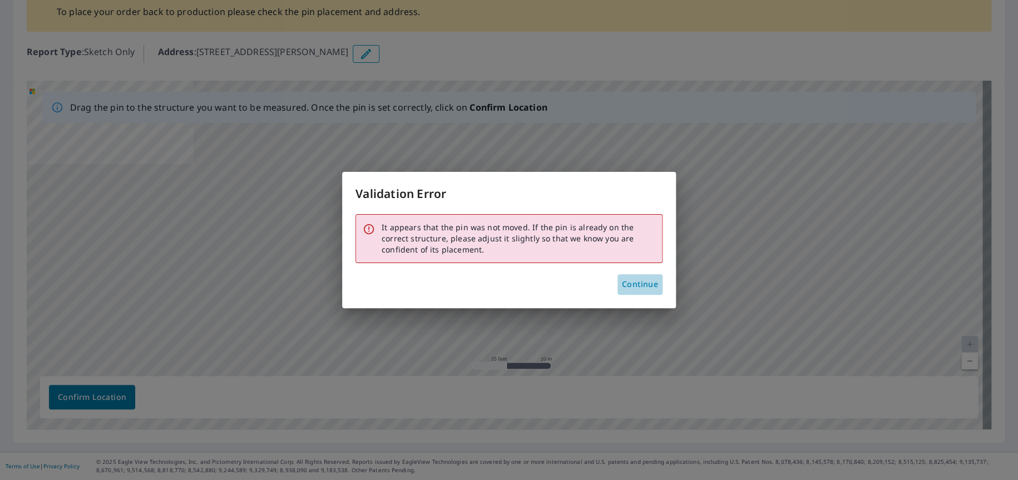
click at [635, 280] on span "Continue" at bounding box center [640, 285] width 36 height 14
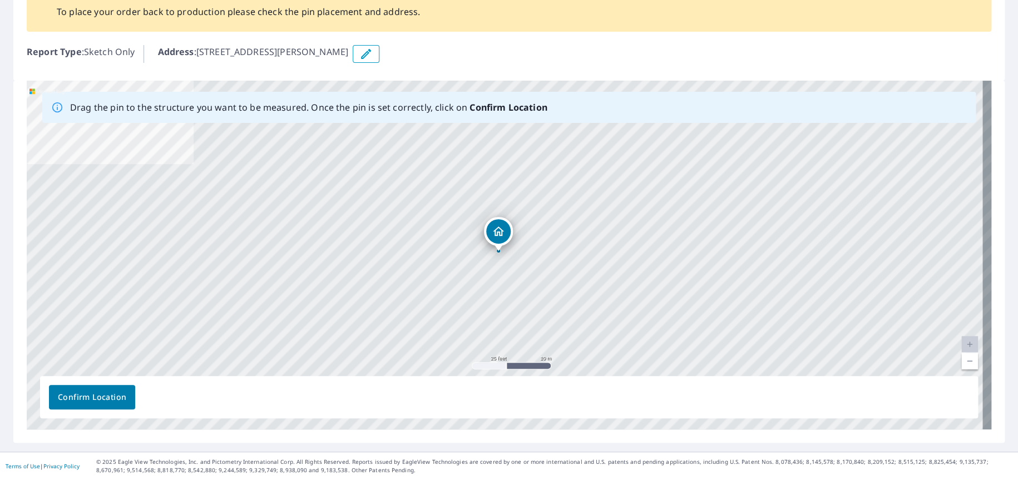
drag, startPoint x: 505, startPoint y: 234, endPoint x: 496, endPoint y: 232, distance: 8.6
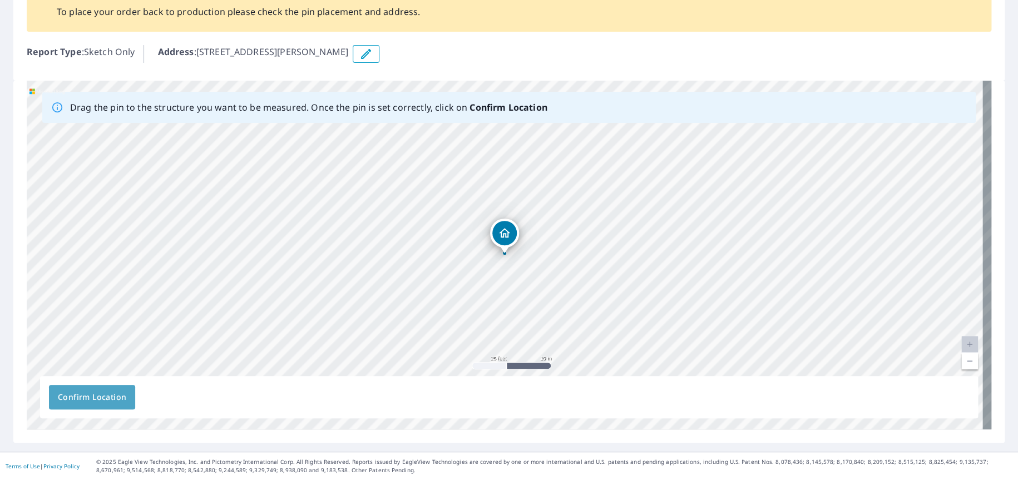
click at [80, 395] on span "Confirm Location" at bounding box center [92, 397] width 68 height 14
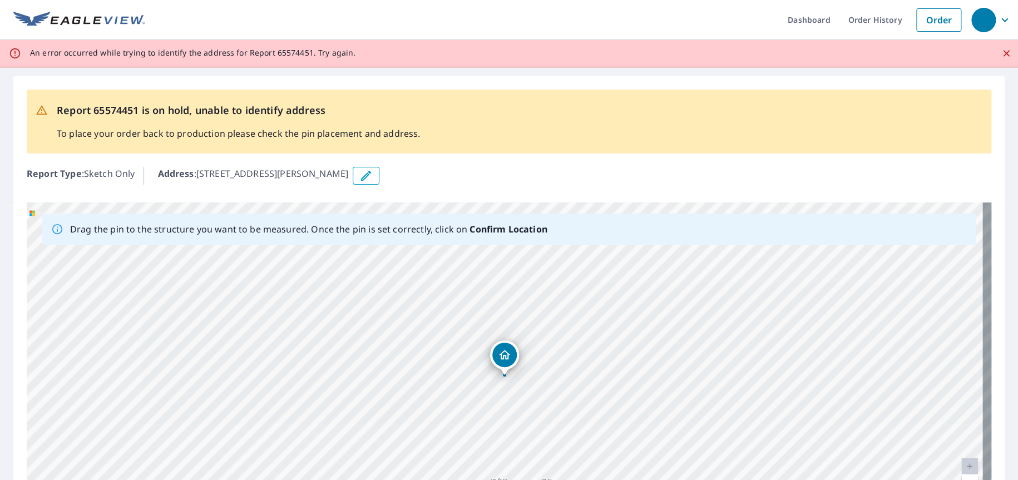
scroll to position [0, 0]
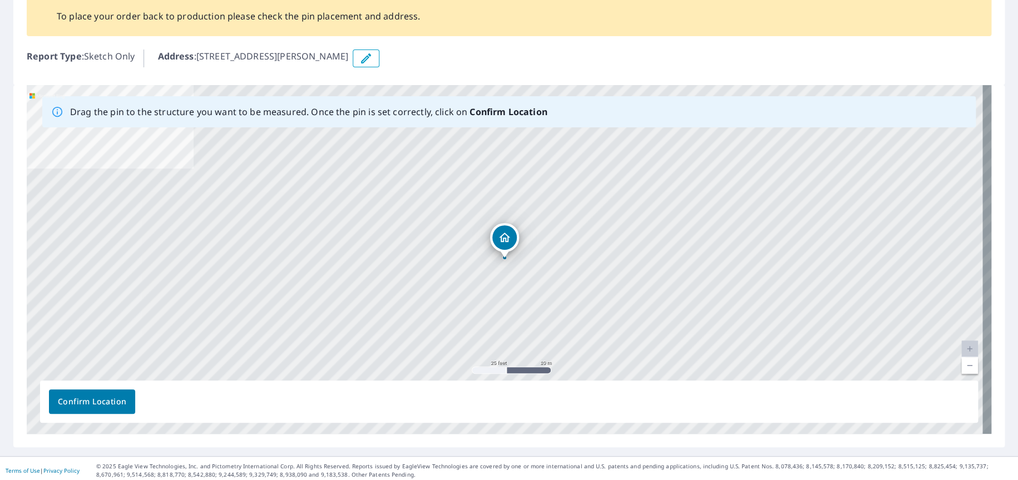
scroll to position [95, 0]
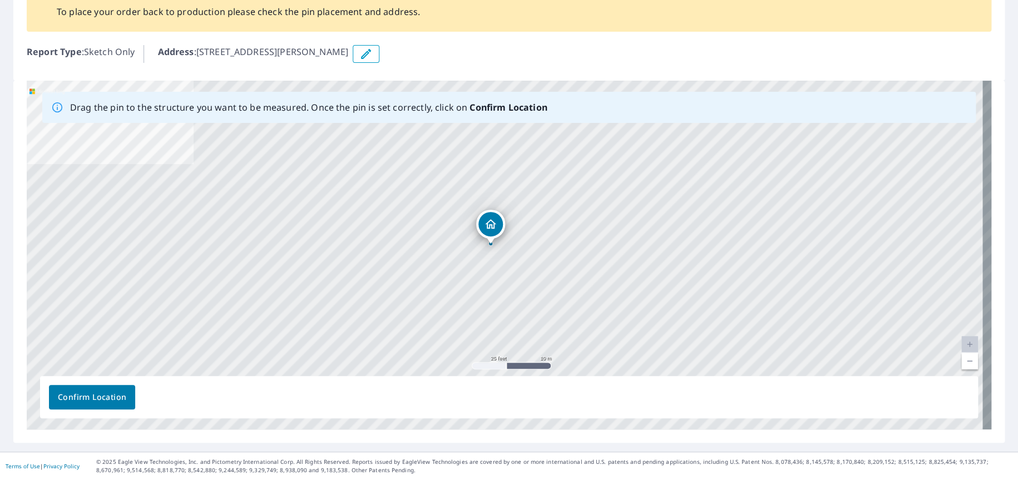
drag, startPoint x: 503, startPoint y: 231, endPoint x: 489, endPoint y: 224, distance: 15.4
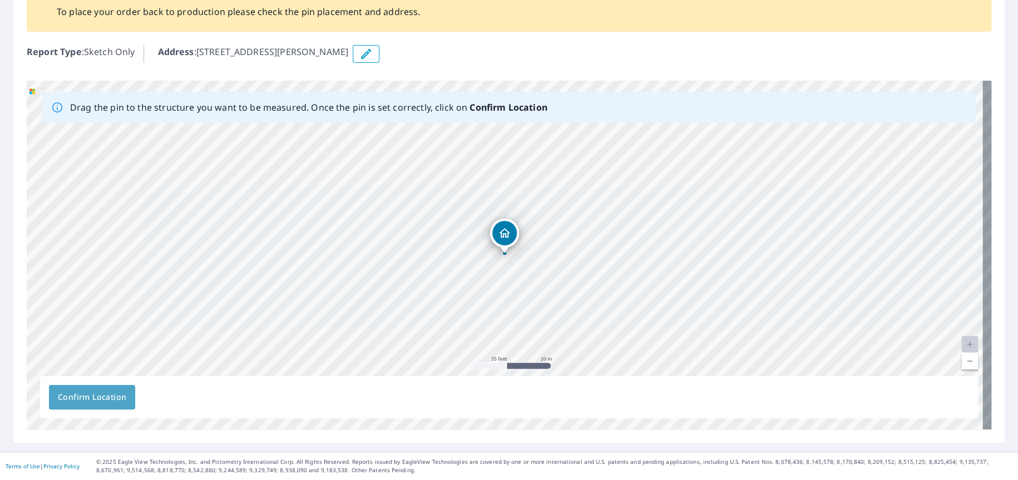
click at [107, 398] on span "Confirm Location" at bounding box center [92, 397] width 68 height 14
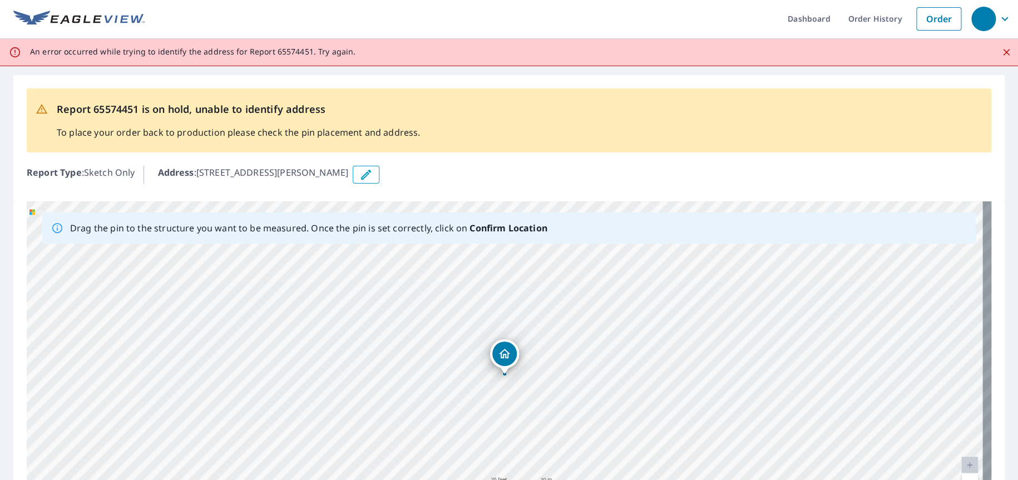
scroll to position [0, 0]
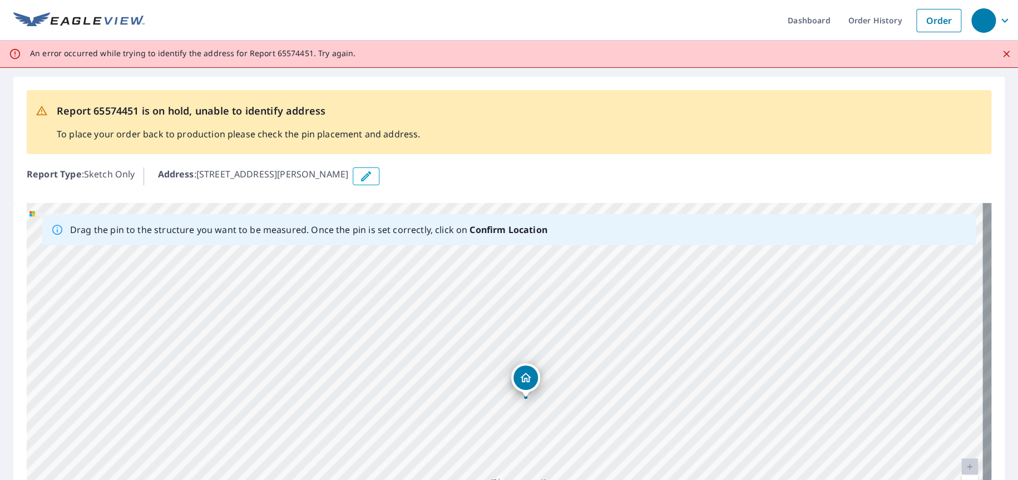
drag, startPoint x: 513, startPoint y: 355, endPoint x: 530, endPoint y: 375, distance: 26.0
click at [530, 375] on div "[STREET_ADDRESS][PERSON_NAME]" at bounding box center [509, 377] width 965 height 349
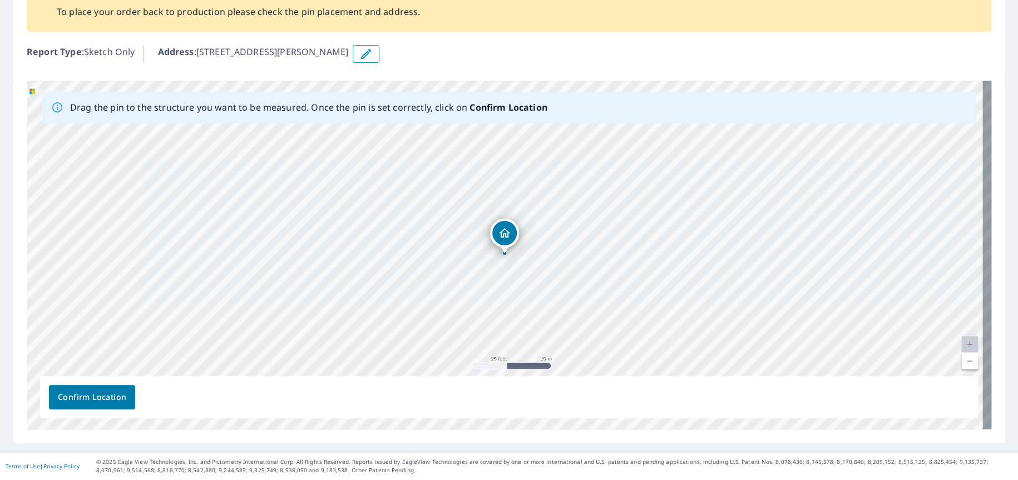
click at [85, 402] on span "Confirm Location" at bounding box center [92, 397] width 68 height 14
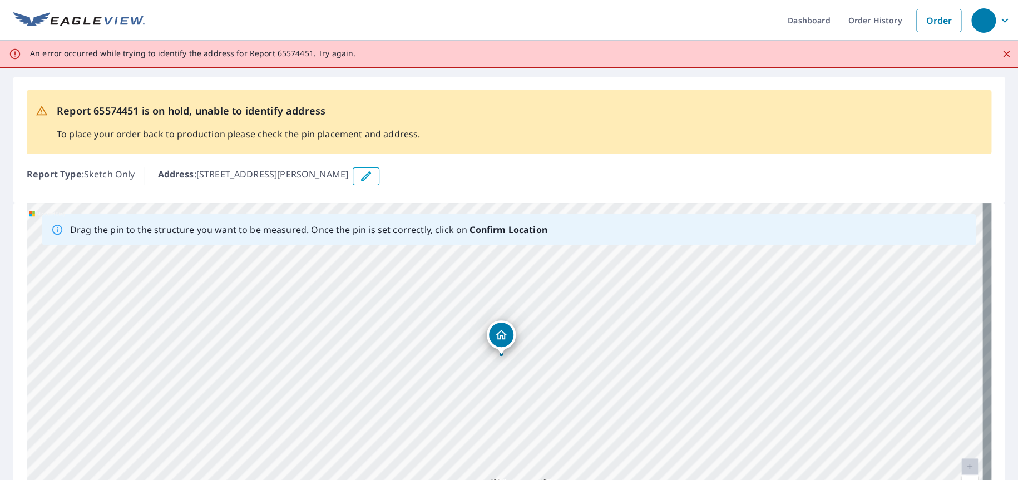
drag, startPoint x: 503, startPoint y: 336, endPoint x: 500, endPoint y: 319, distance: 17.1
click at [500, 319] on div "[STREET_ADDRESS][PERSON_NAME]" at bounding box center [509, 377] width 965 height 349
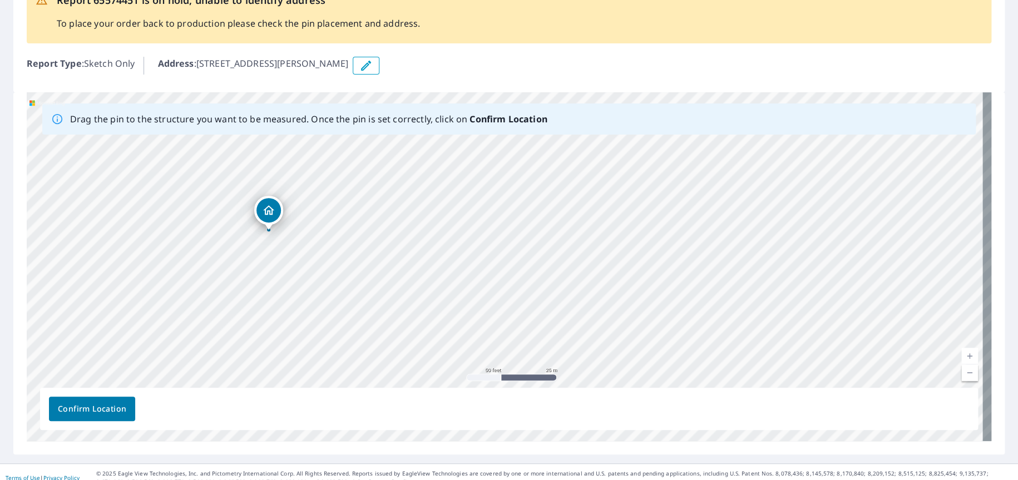
scroll to position [111, 0]
click at [67, 400] on button "Confirm Location" at bounding box center [92, 408] width 86 height 24
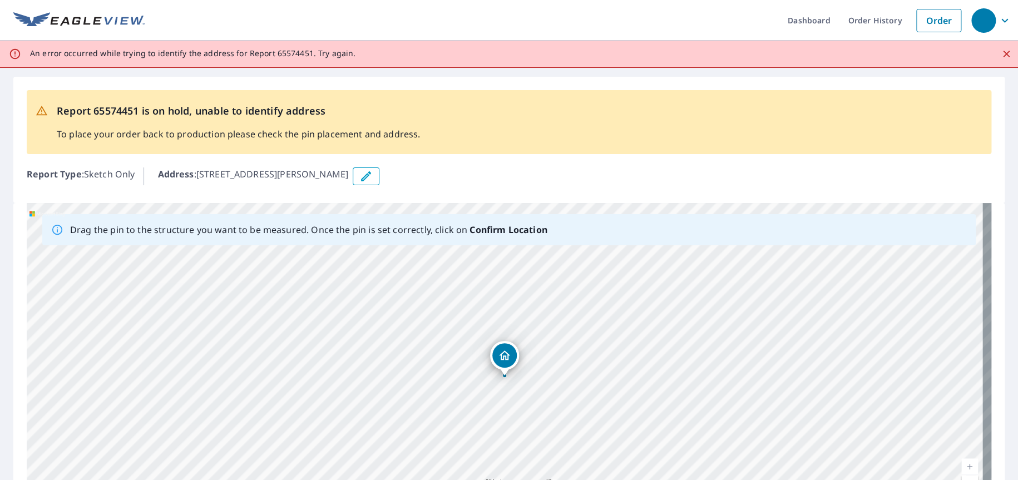
scroll to position [0, 0]
drag, startPoint x: 522, startPoint y: 372, endPoint x: 435, endPoint y: 310, distance: 107.3
click at [435, 310] on div "[STREET_ADDRESS][PERSON_NAME]" at bounding box center [509, 377] width 965 height 349
drag, startPoint x: 484, startPoint y: 353, endPoint x: 500, endPoint y: 303, distance: 53.0
click at [500, 303] on div "[STREET_ADDRESS][PERSON_NAME]" at bounding box center [509, 377] width 965 height 349
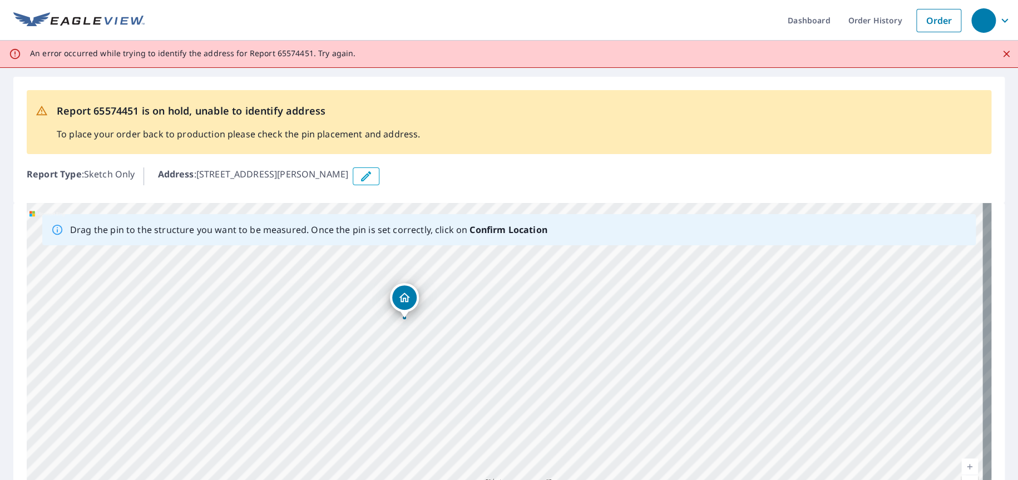
drag, startPoint x: 481, startPoint y: 280, endPoint x: 451, endPoint y: 335, distance: 62.5
click at [452, 335] on div "[STREET_ADDRESS][PERSON_NAME]" at bounding box center [509, 377] width 965 height 349
drag, startPoint x: 484, startPoint y: 396, endPoint x: 452, endPoint y: 412, distance: 36.1
click at [452, 412] on div "[STREET_ADDRESS][PERSON_NAME]" at bounding box center [509, 377] width 965 height 349
drag, startPoint x: 370, startPoint y: 337, endPoint x: 327, endPoint y: 206, distance: 137.6
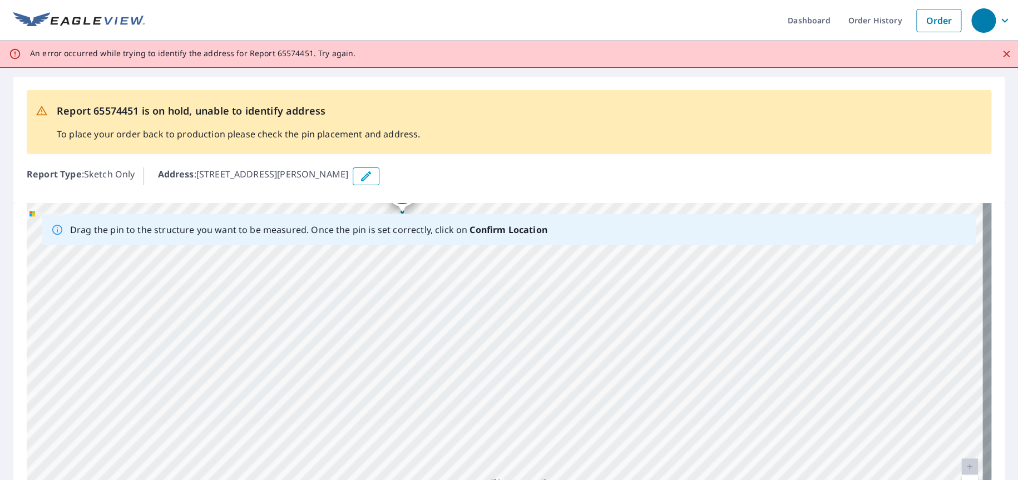
click at [327, 206] on div "[STREET_ADDRESS][PERSON_NAME]" at bounding box center [509, 377] width 965 height 349
drag, startPoint x: 345, startPoint y: 293, endPoint x: 341, endPoint y: 358, distance: 64.6
click at [341, 359] on div "[STREET_ADDRESS][PERSON_NAME]" at bounding box center [509, 377] width 965 height 349
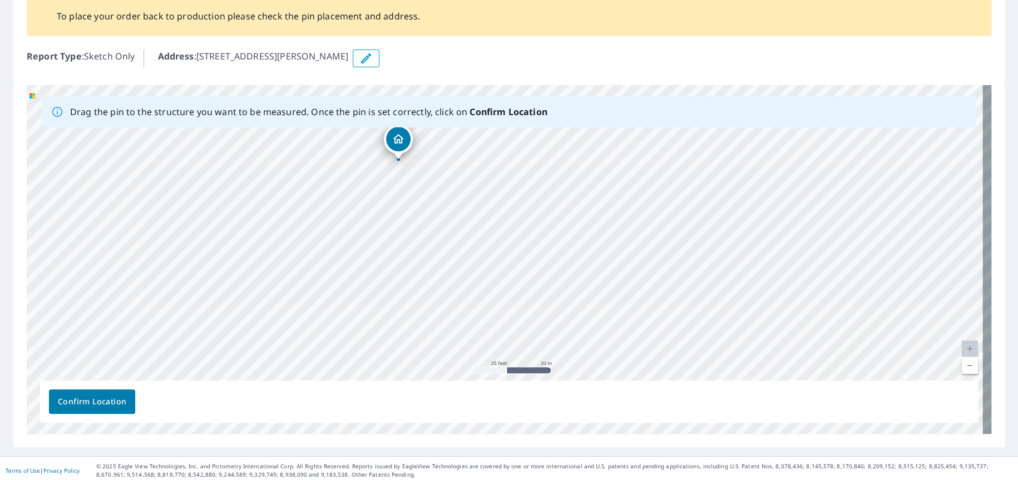
scroll to position [122, 0]
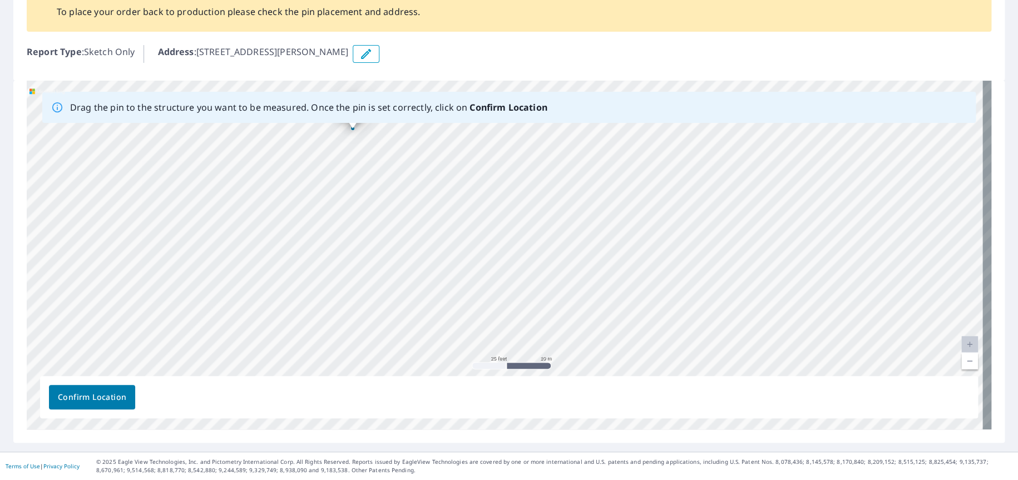
drag, startPoint x: 380, startPoint y: 211, endPoint x: 335, endPoint y: 185, distance: 52.6
click at [335, 185] on div "[STREET_ADDRESS][PERSON_NAME]" at bounding box center [509, 255] width 965 height 349
click at [961, 359] on link "Current Level 20, Zoom Out" at bounding box center [969, 361] width 17 height 17
click at [961, 359] on link "Current Level 19, Zoom Out" at bounding box center [969, 361] width 17 height 17
click at [961, 359] on link "Current Level 18, Zoom Out" at bounding box center [969, 361] width 17 height 17
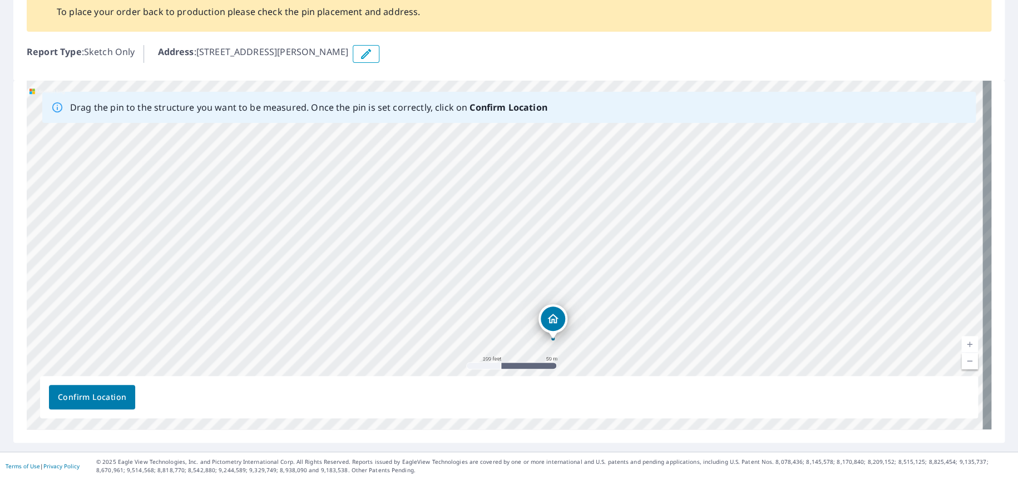
drag, startPoint x: 447, startPoint y: 246, endPoint x: 424, endPoint y: 369, distance: 125.0
click at [424, 369] on div "[STREET_ADDRESS][PERSON_NAME]" at bounding box center [509, 255] width 965 height 349
drag, startPoint x: 588, startPoint y: 209, endPoint x: 460, endPoint y: 192, distance: 129.1
click at [460, 192] on div "[STREET_ADDRESS][PERSON_NAME]" at bounding box center [509, 255] width 965 height 349
drag, startPoint x: 552, startPoint y: 271, endPoint x: 508, endPoint y: 211, distance: 74.1
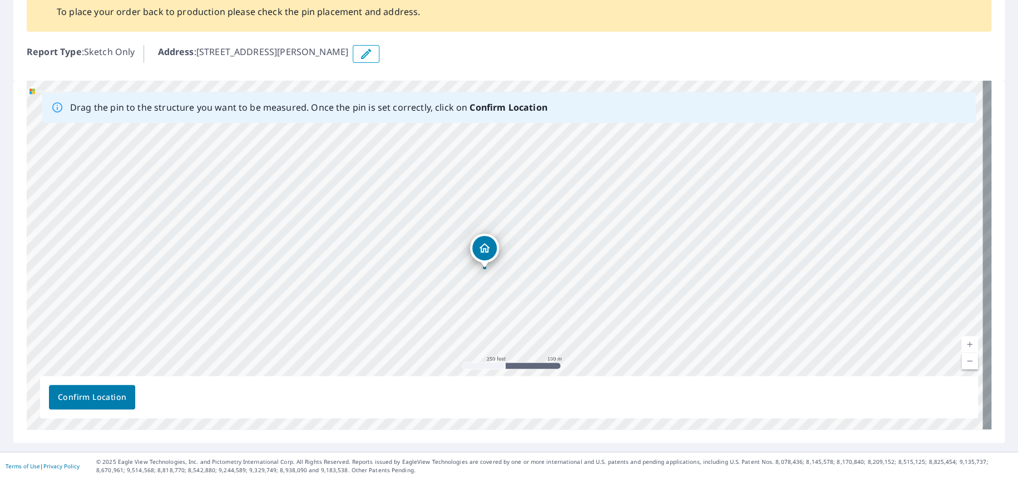
click at [508, 211] on div "[STREET_ADDRESS][PERSON_NAME]" at bounding box center [509, 255] width 965 height 349
drag, startPoint x: 304, startPoint y: 229, endPoint x: 376, endPoint y: 225, distance: 72.4
click at [376, 225] on div "6812 Randol Mill Rd Fort Worth, TX 76120" at bounding box center [509, 255] width 965 height 349
drag, startPoint x: 558, startPoint y: 249, endPoint x: 372, endPoint y: 161, distance: 205.3
click at [372, 161] on div "6812 Randol Mill Rd Fort Worth, TX 76120" at bounding box center [509, 255] width 965 height 349
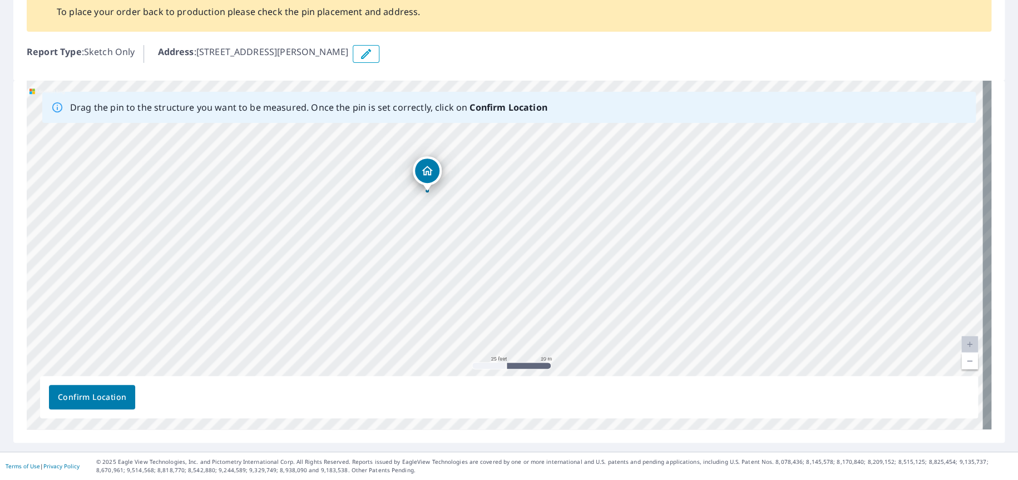
click at [961, 363] on link "Current Level 20, Zoom Out" at bounding box center [969, 361] width 17 height 17
drag, startPoint x: 495, startPoint y: 257, endPoint x: 524, endPoint y: 207, distance: 58.1
click at [524, 207] on div "6812 Randol Mill Rd Fort Worth, TX 76120" at bounding box center [509, 255] width 965 height 349
click at [961, 355] on link "Current Level 19, Zoom Out" at bounding box center [969, 361] width 17 height 17
drag, startPoint x: 489, startPoint y: 189, endPoint x: 509, endPoint y: 176, distance: 23.0
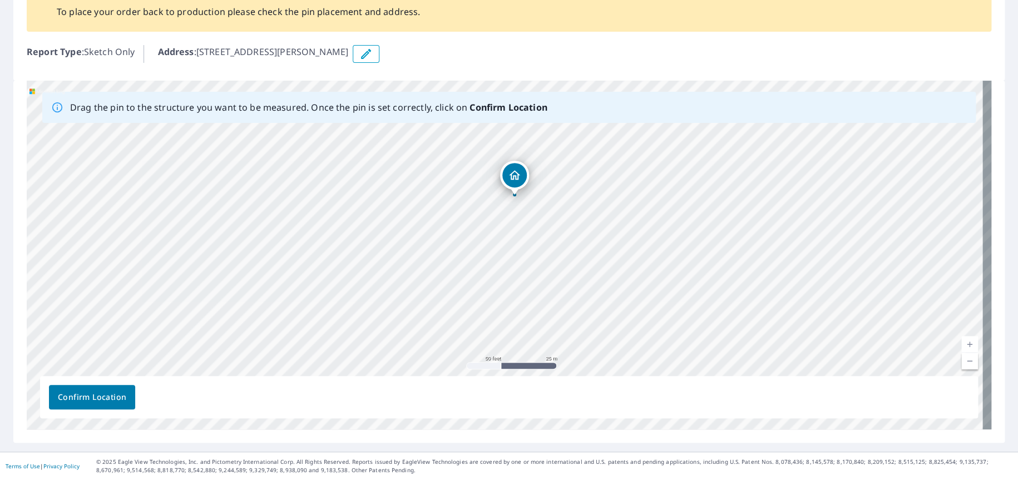
click at [509, 176] on div "6812 Randol Mill Rd Fort Worth, TX 76120" at bounding box center [509, 255] width 965 height 349
click at [70, 407] on button "Confirm Location" at bounding box center [92, 397] width 86 height 24
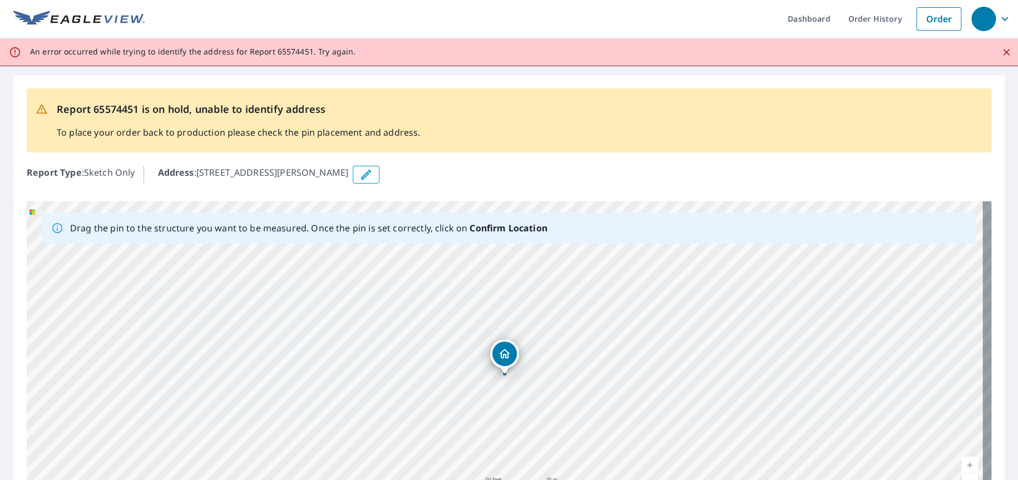
scroll to position [0, 0]
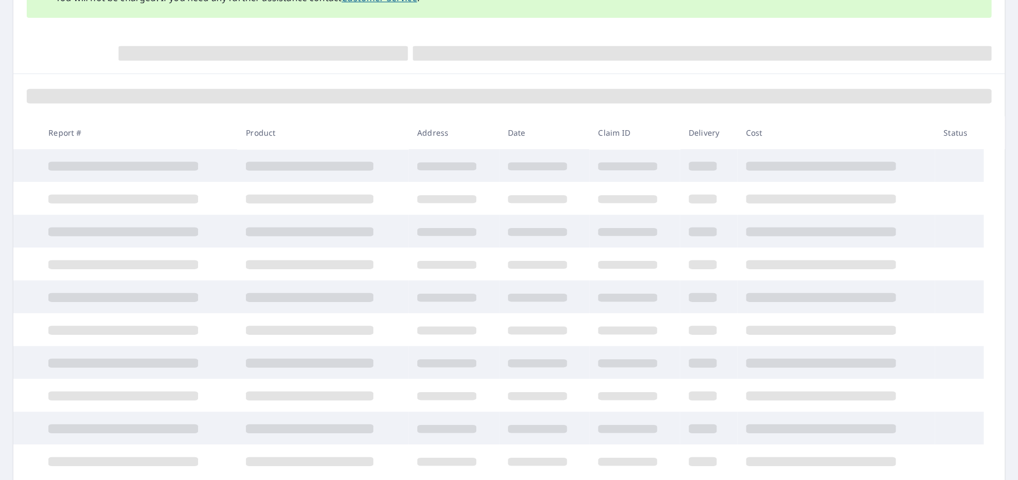
scroll to position [245, 0]
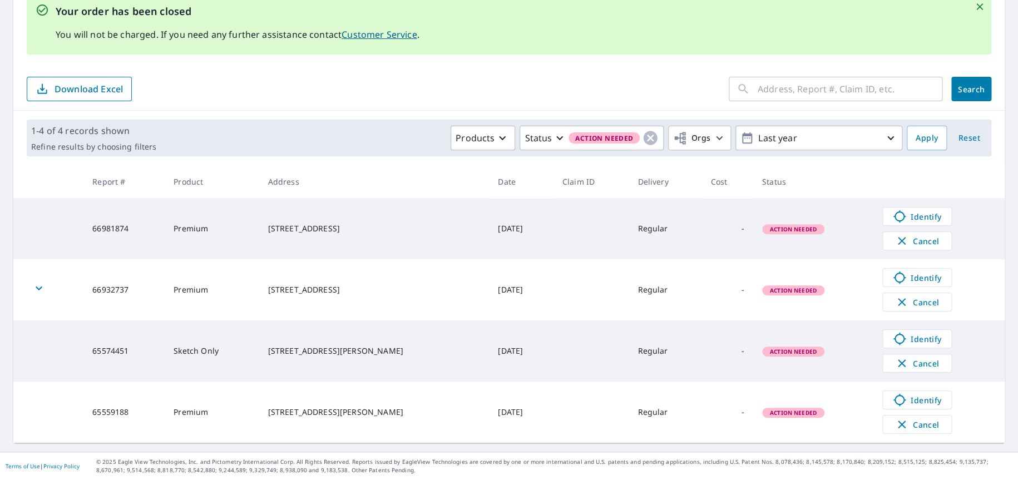
scroll to position [130, 0]
click at [893, 336] on icon at bounding box center [899, 339] width 13 height 13
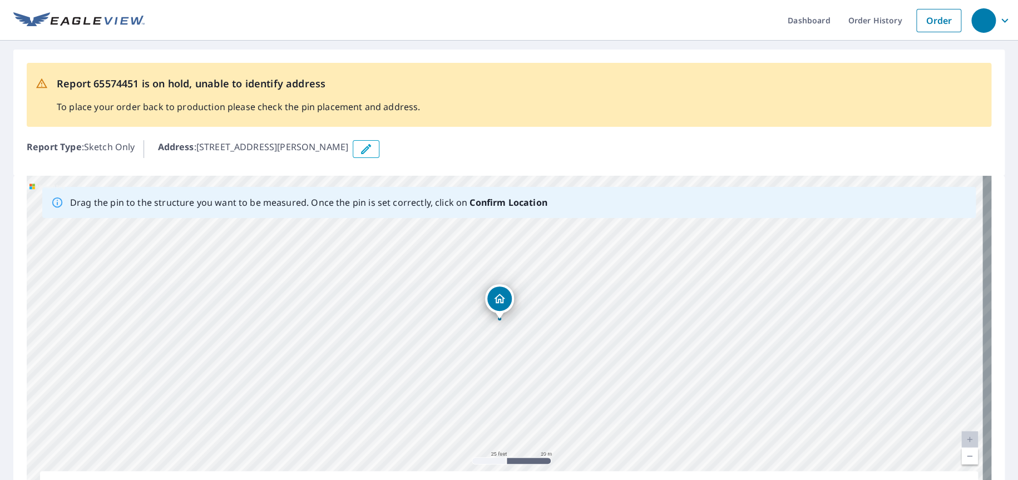
drag, startPoint x: 561, startPoint y: 300, endPoint x: 550, endPoint y: 256, distance: 45.5
click at [551, 255] on div "[STREET_ADDRESS][PERSON_NAME]" at bounding box center [509, 350] width 965 height 349
click at [961, 453] on link "Current Level 20, Zoom Out" at bounding box center [969, 456] width 17 height 17
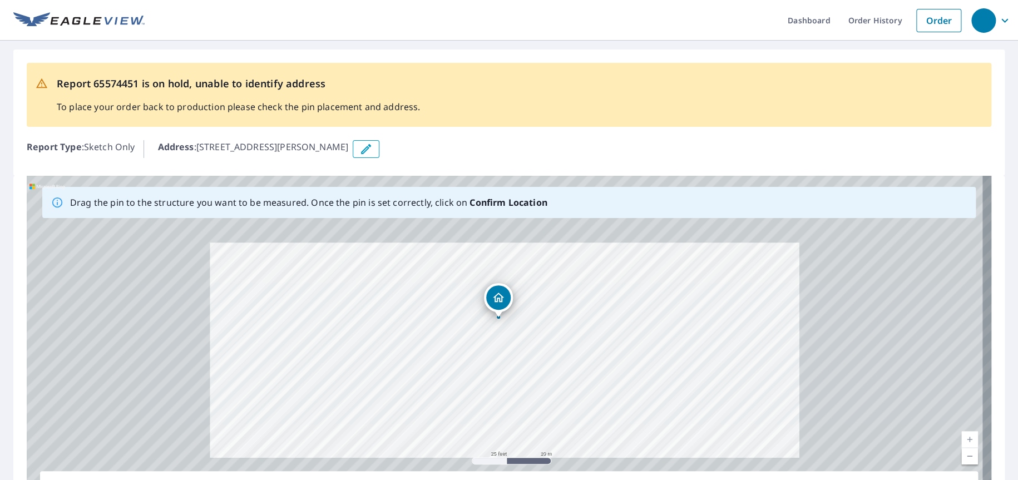
click at [961, 453] on link "Current Level 20, Zoom Out" at bounding box center [969, 456] width 17 height 17
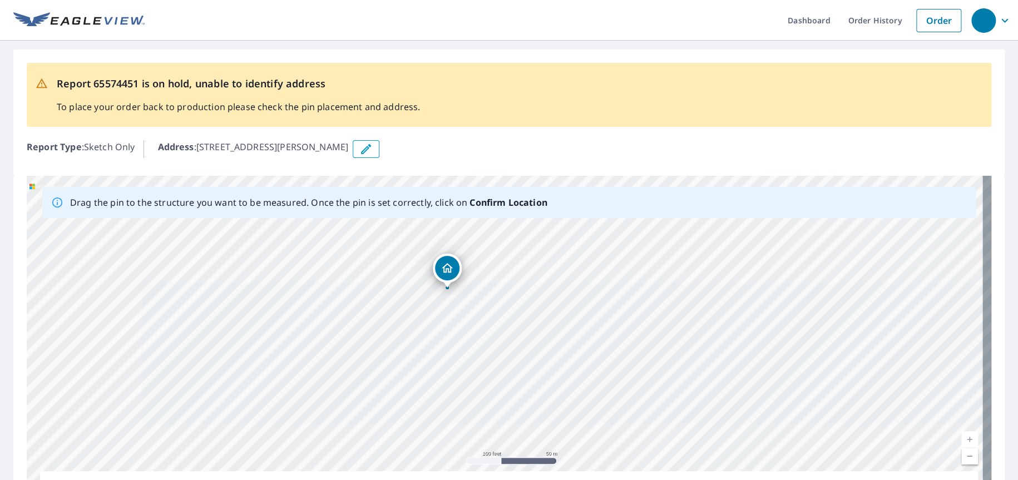
drag, startPoint x: 409, startPoint y: 359, endPoint x: 354, endPoint y: 311, distance: 72.9
click at [354, 311] on div "[STREET_ADDRESS][PERSON_NAME]" at bounding box center [509, 350] width 965 height 349
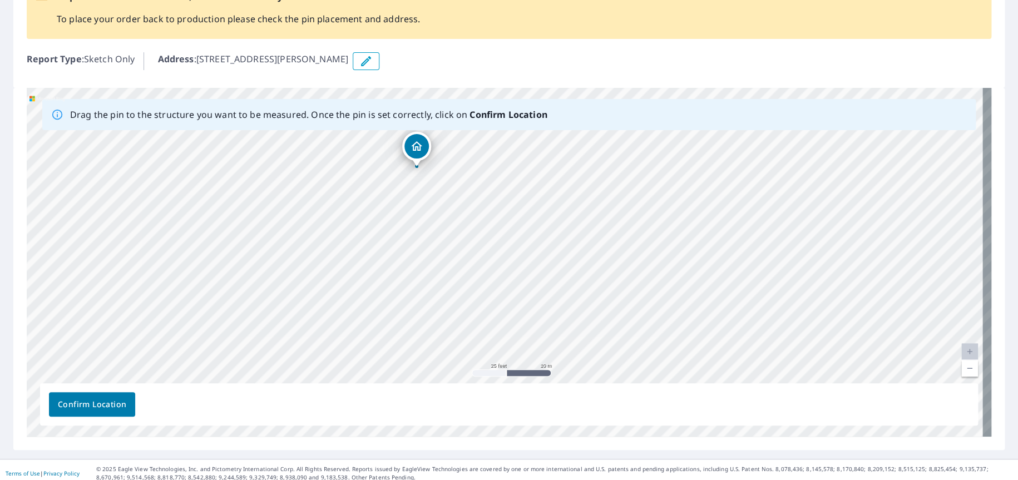
scroll to position [95, 0]
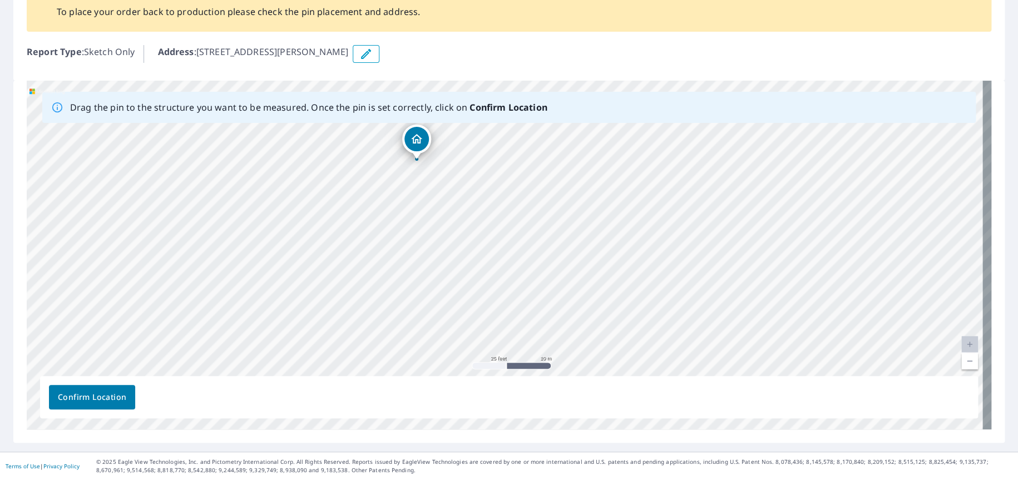
click at [76, 401] on span "Confirm Location" at bounding box center [92, 397] width 68 height 14
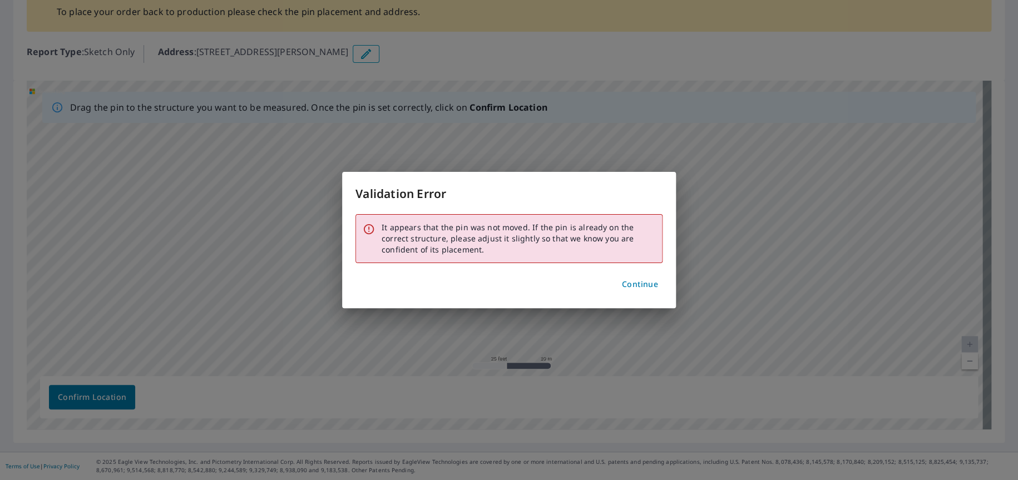
click at [650, 281] on span "Continue" at bounding box center [640, 285] width 36 height 14
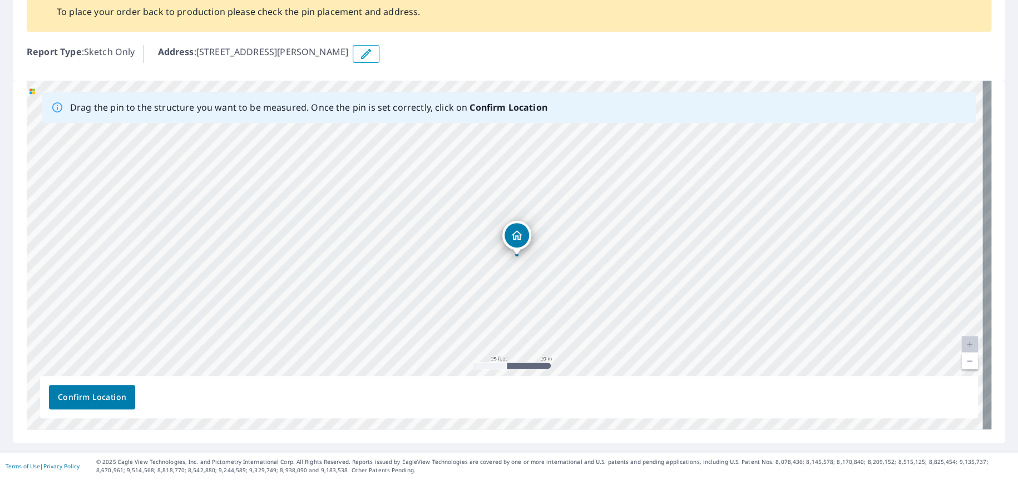
drag, startPoint x: 498, startPoint y: 227, endPoint x: 511, endPoint y: 229, distance: 12.4
click at [73, 392] on span "Confirm Location" at bounding box center [92, 397] width 68 height 14
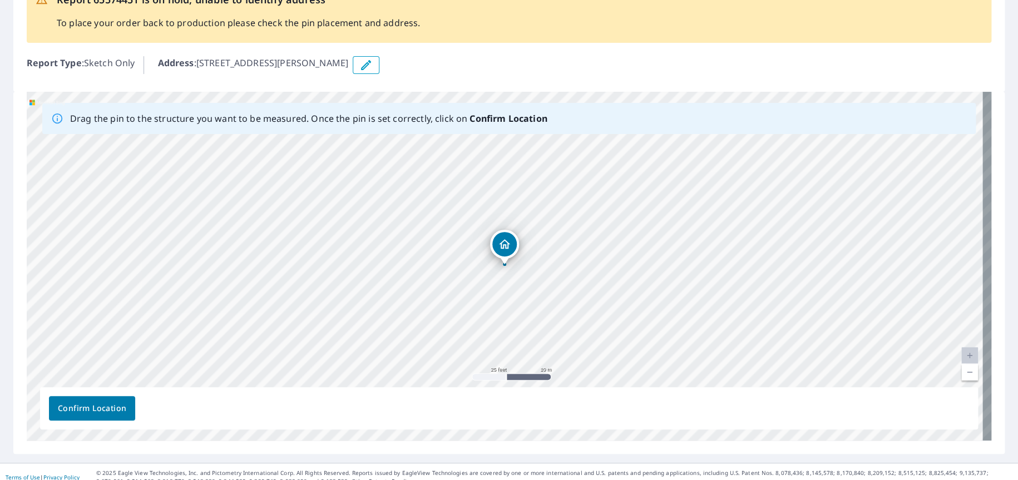
scroll to position [122, 0]
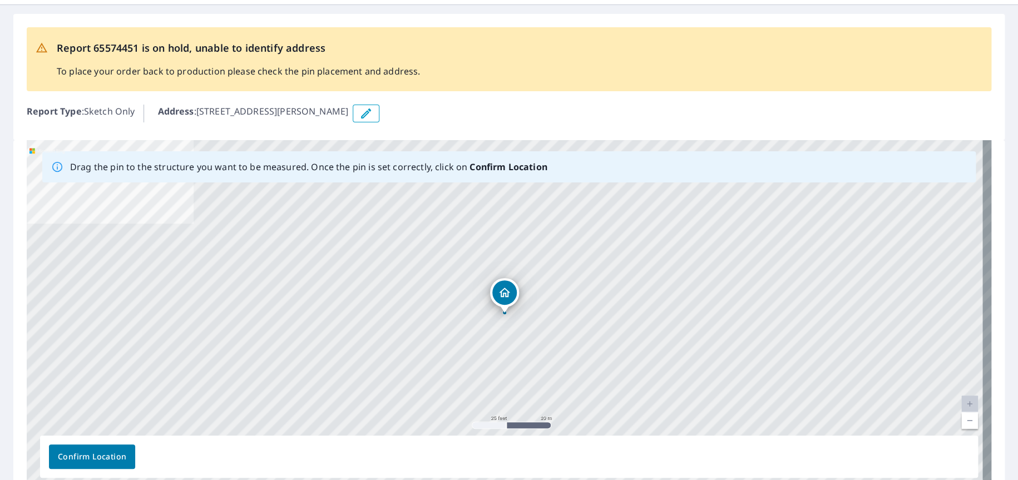
scroll to position [56, 0]
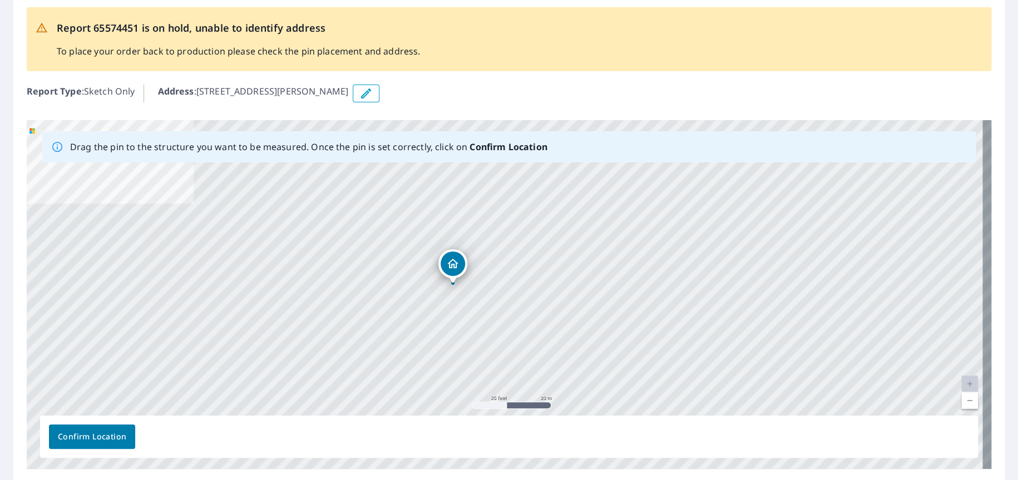
drag, startPoint x: 505, startPoint y: 276, endPoint x: 453, endPoint y: 267, distance: 52.5
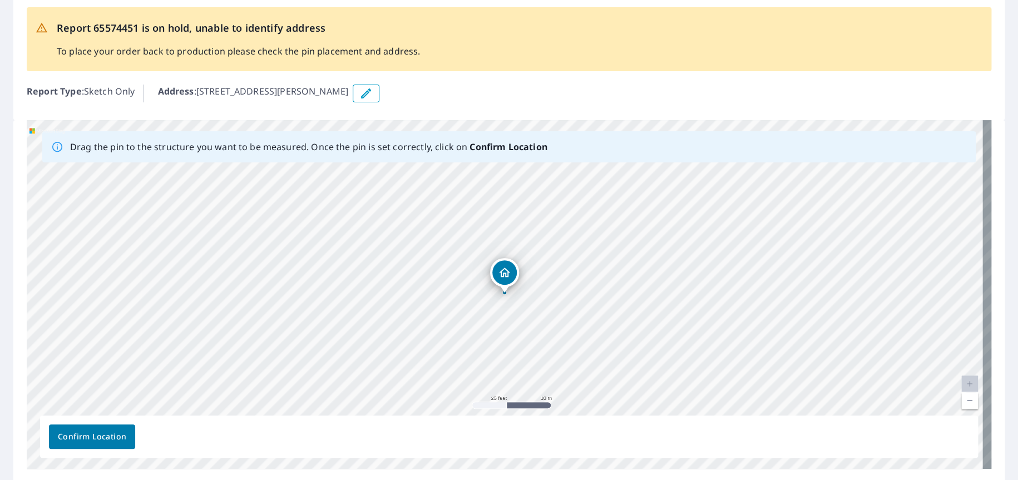
click at [87, 433] on span "Confirm Location" at bounding box center [92, 437] width 68 height 14
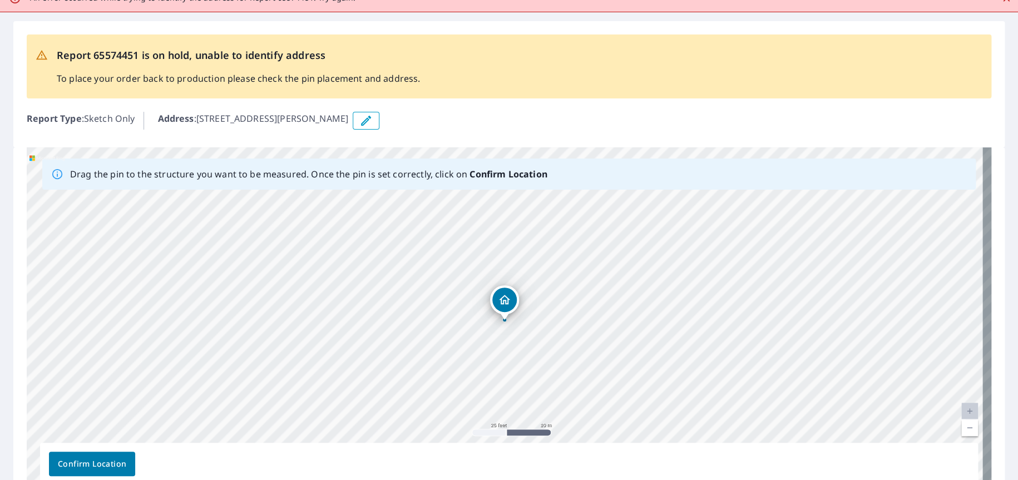
scroll to position [0, 0]
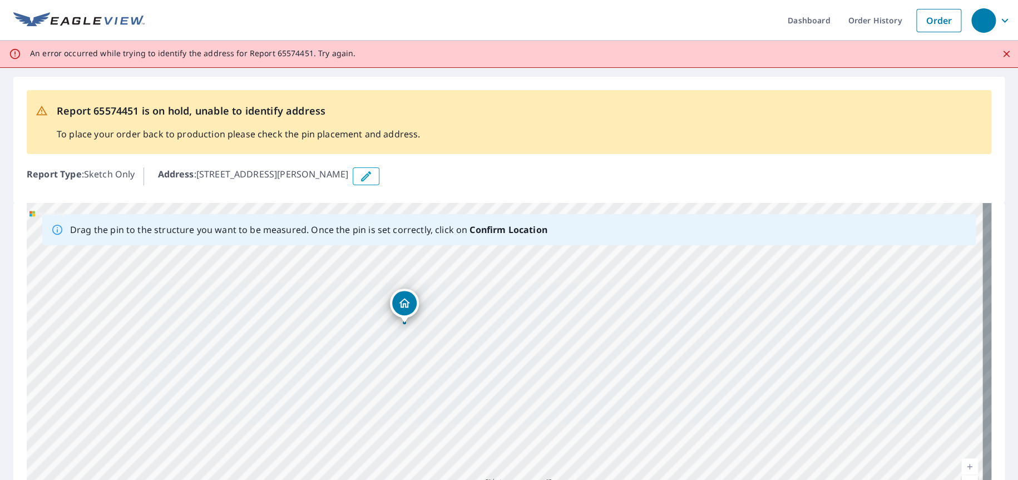
drag, startPoint x: 374, startPoint y: 295, endPoint x: 397, endPoint y: 301, distance: 24.2
click at [397, 301] on div "[STREET_ADDRESS][PERSON_NAME]" at bounding box center [509, 377] width 965 height 349
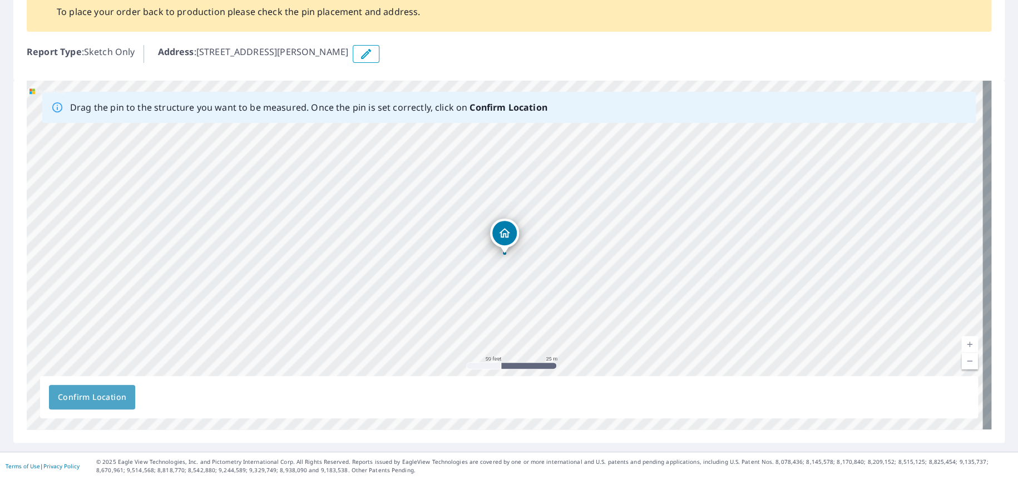
click at [83, 390] on span "Confirm Location" at bounding box center [92, 397] width 68 height 14
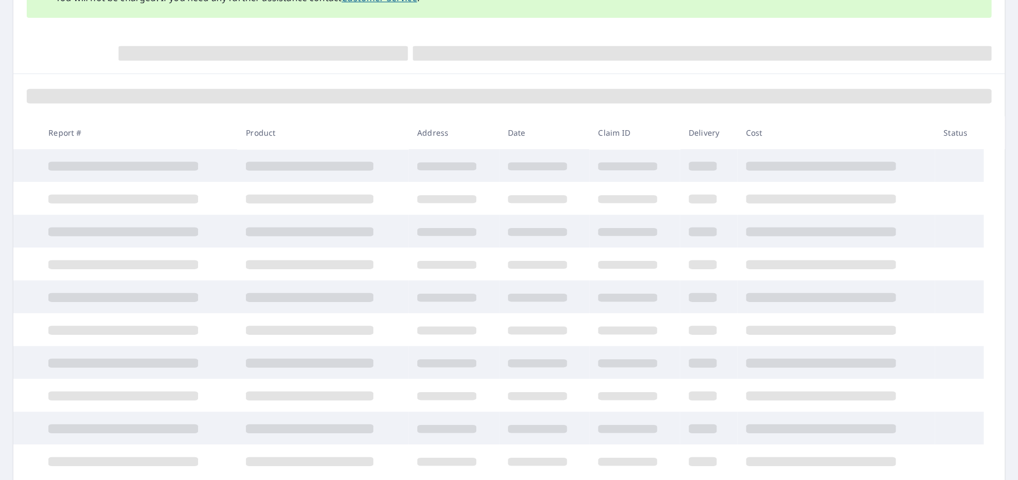
scroll to position [245, 0]
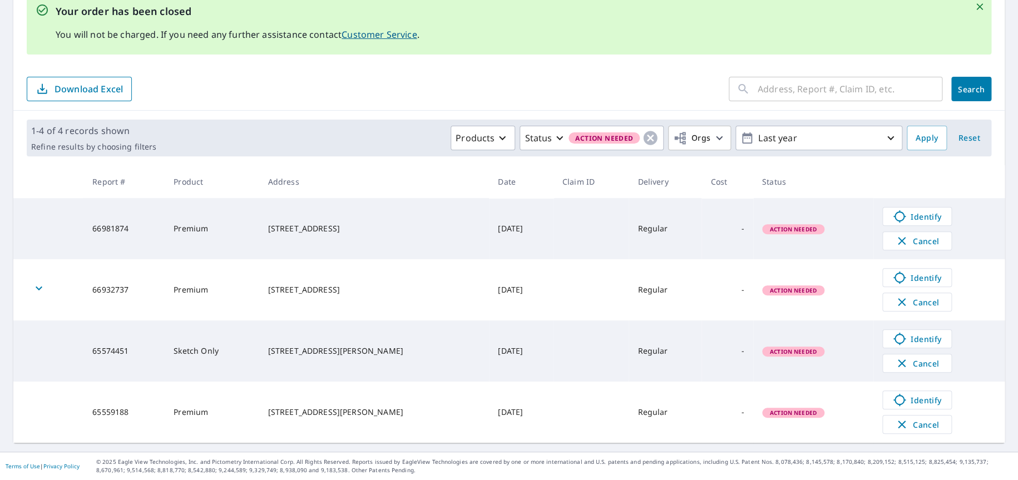
scroll to position [130, 0]
click at [920, 396] on span "Identify" at bounding box center [916, 400] width 55 height 13
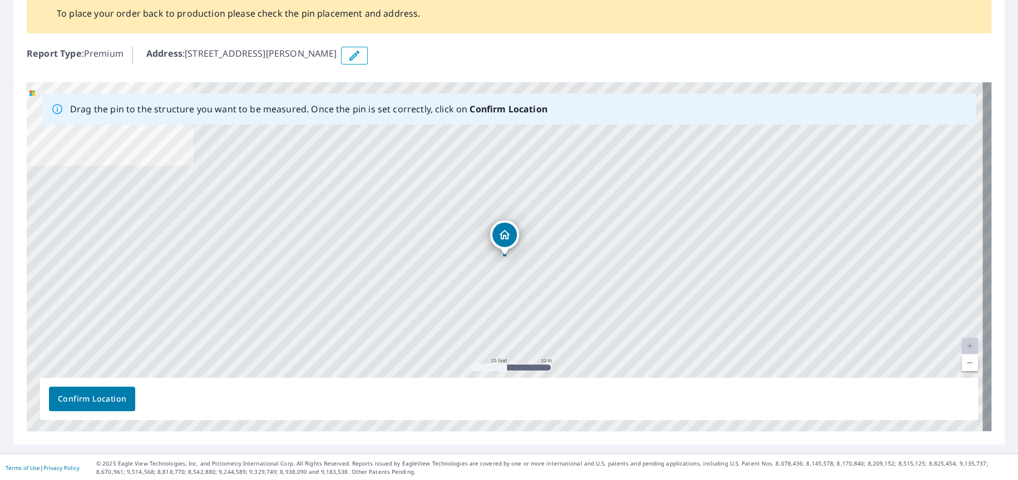
scroll to position [95, 0]
click at [961, 358] on link "Current Level 20, Zoom Out" at bounding box center [969, 361] width 17 height 17
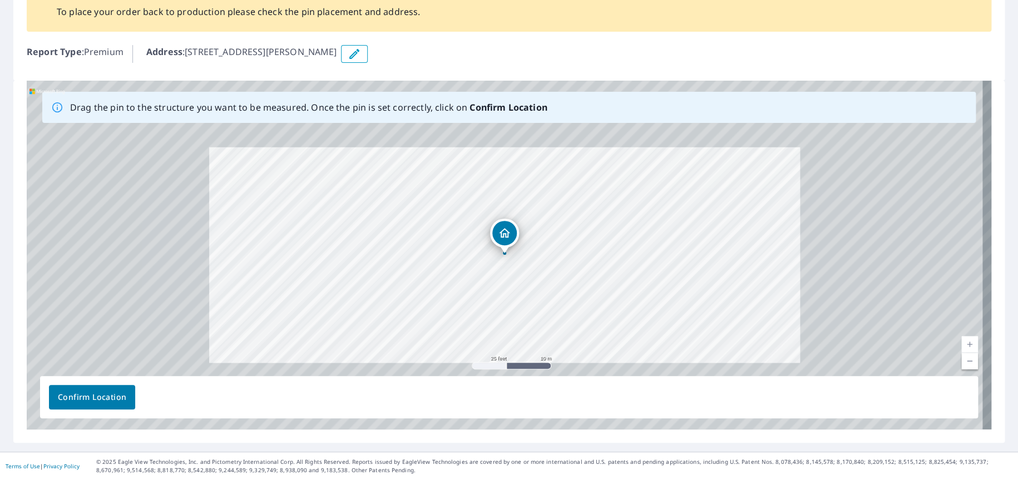
click at [961, 358] on link "Current Level 20, Zoom Out" at bounding box center [969, 361] width 17 height 17
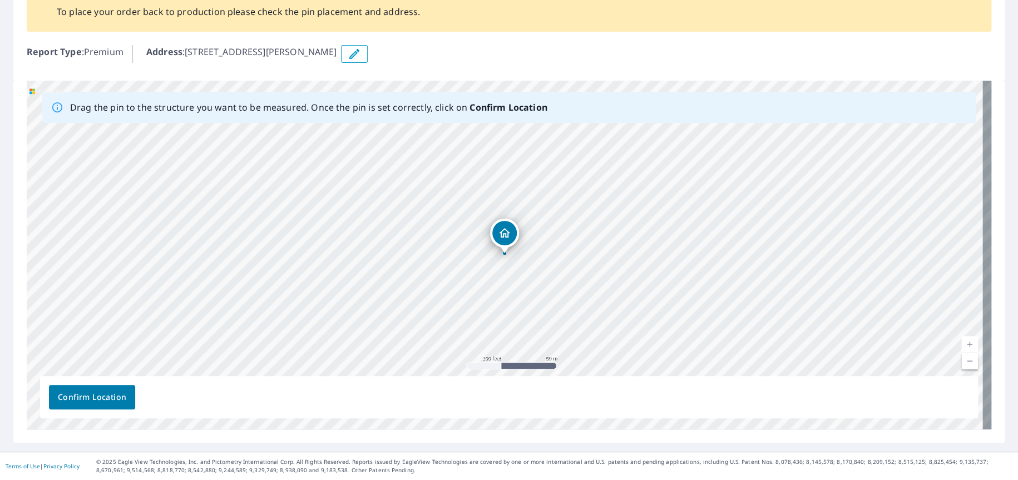
click at [961, 358] on link "Current Level 18, Zoom Out" at bounding box center [969, 361] width 17 height 17
drag, startPoint x: 489, startPoint y: 230, endPoint x: 337, endPoint y: 151, distance: 172.2
drag, startPoint x: 522, startPoint y: 259, endPoint x: 508, endPoint y: 306, distance: 48.8
click at [508, 313] on div "[STREET_ADDRESS][PERSON_NAME]" at bounding box center [509, 255] width 965 height 349
drag, startPoint x: 527, startPoint y: 204, endPoint x: 529, endPoint y: 192, distance: 11.9
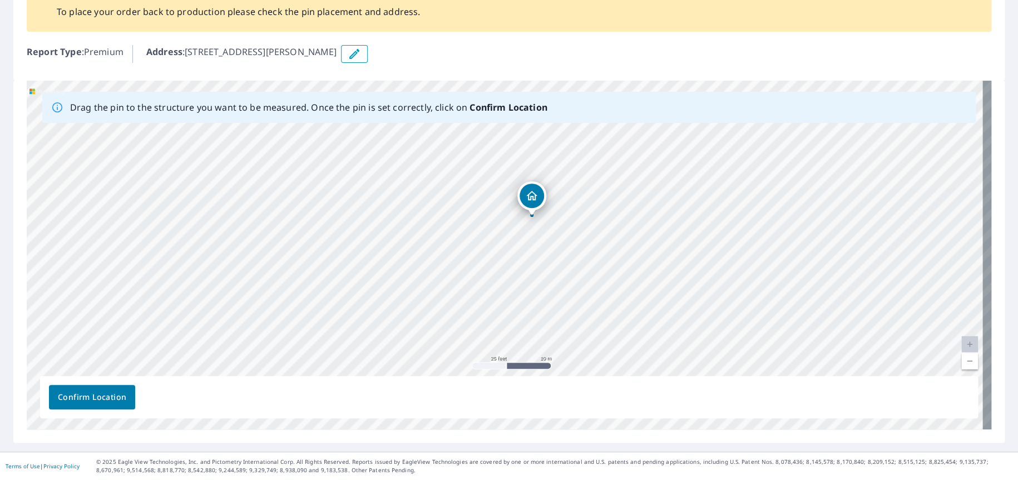
click at [529, 192] on div "[STREET_ADDRESS][PERSON_NAME]" at bounding box center [509, 255] width 965 height 349
click at [90, 395] on span "Confirm Location" at bounding box center [92, 397] width 68 height 14
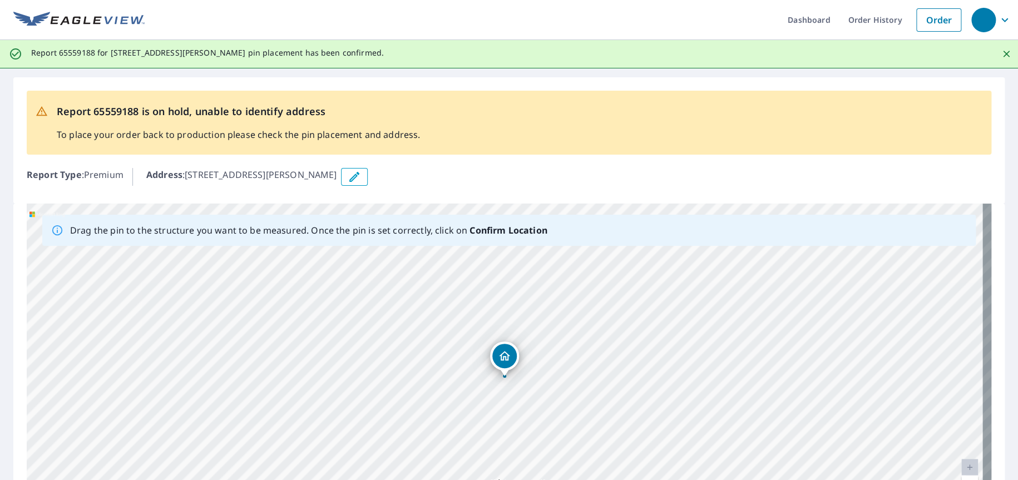
scroll to position [0, 0]
click at [1001, 52] on icon "Close" at bounding box center [1006, 54] width 11 height 11
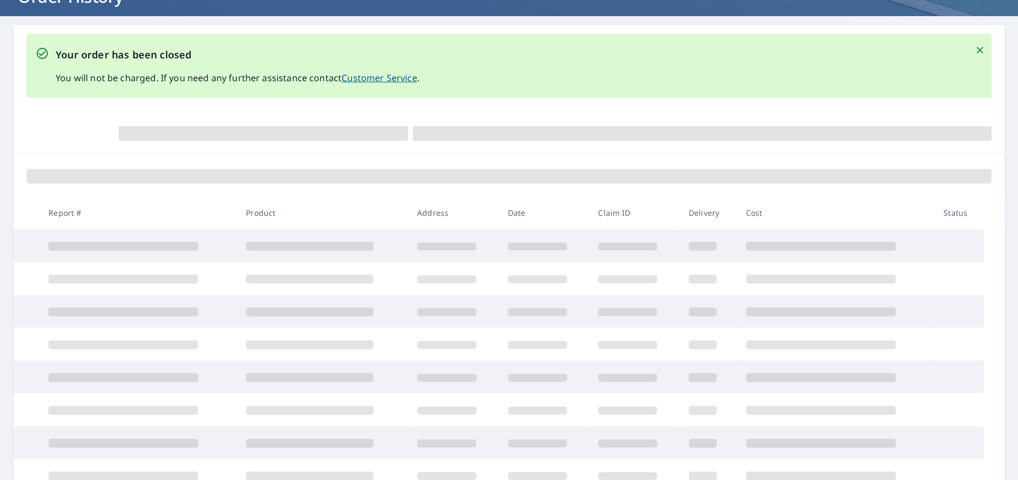
scroll to position [111, 0]
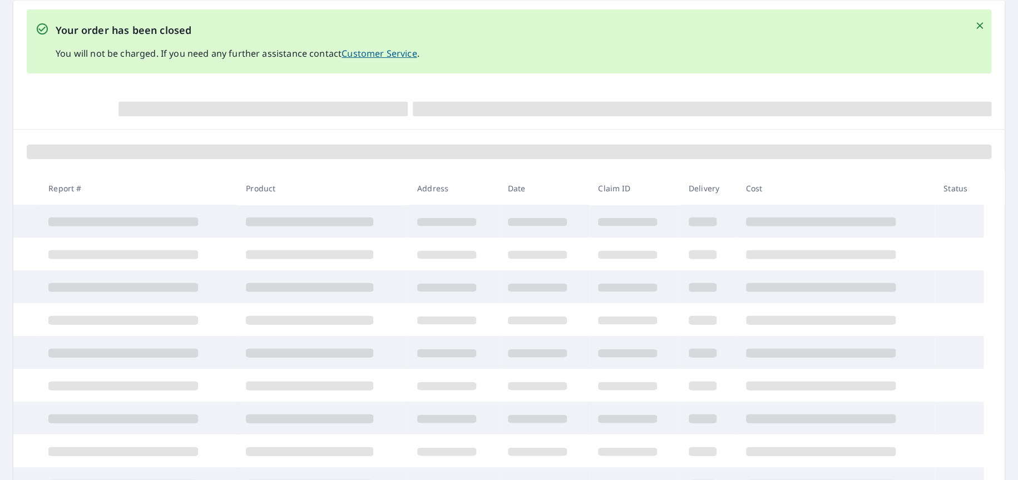
scroll to position [68, 0]
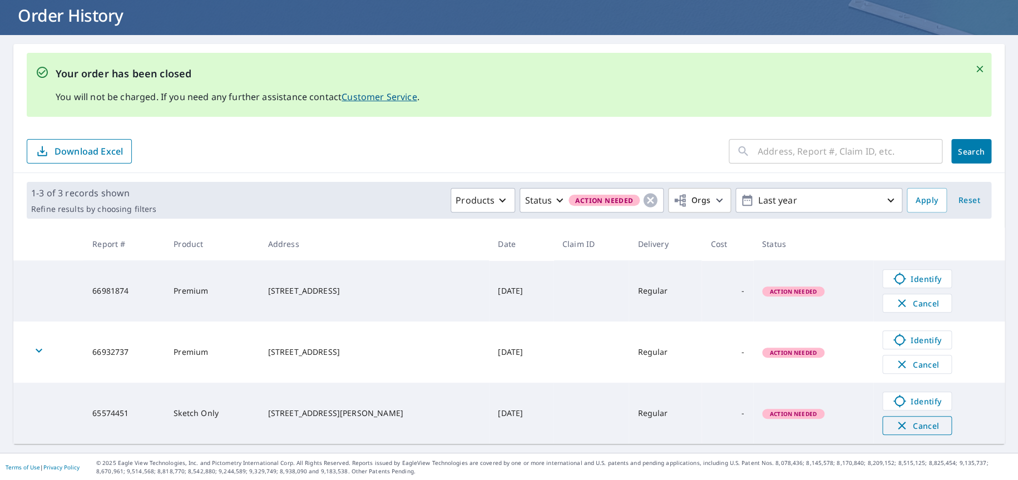
click at [912, 421] on span "Cancel" at bounding box center [917, 425] width 46 height 13
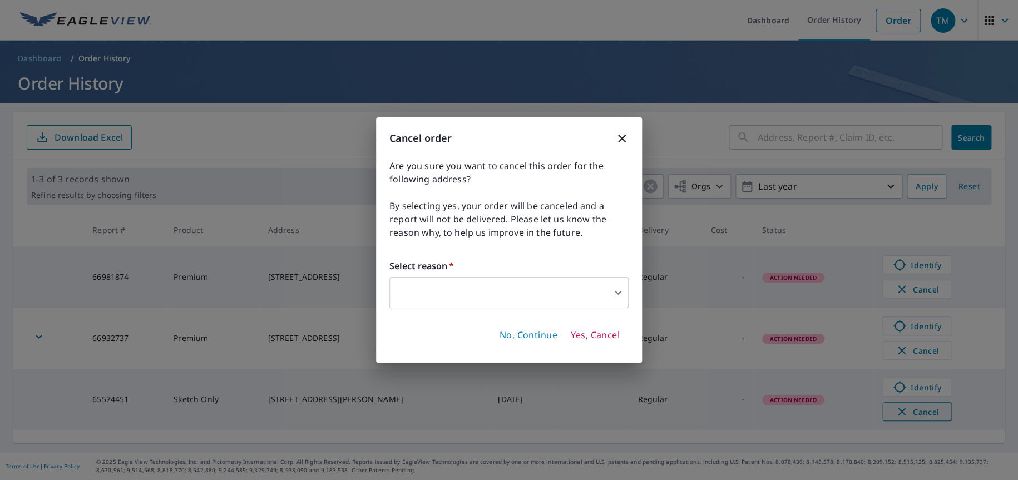
scroll to position [0, 0]
click at [597, 289] on body "TM TM Dashboard Order History Order TM Dashboard / Order History Order History …" at bounding box center [509, 240] width 1018 height 480
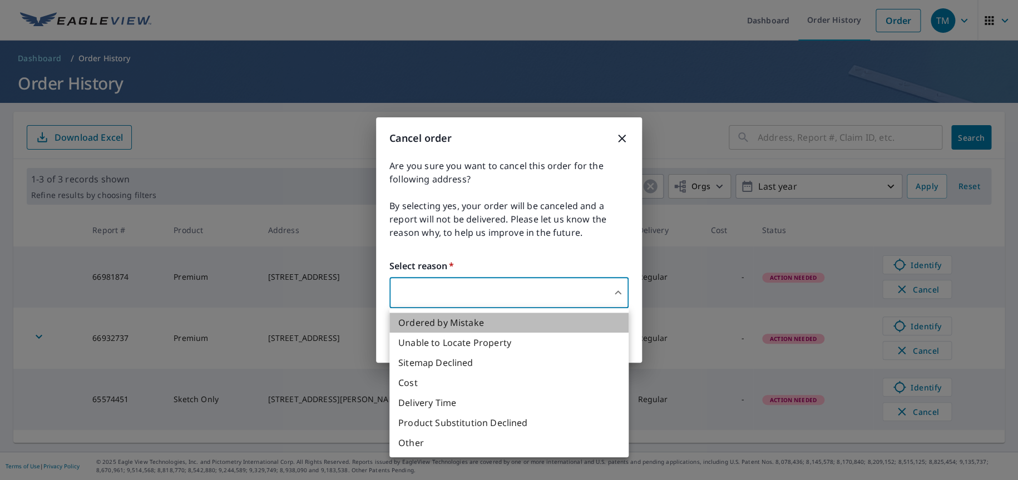
click at [464, 313] on li "Ordered by Mistake" at bounding box center [508, 323] width 239 height 20
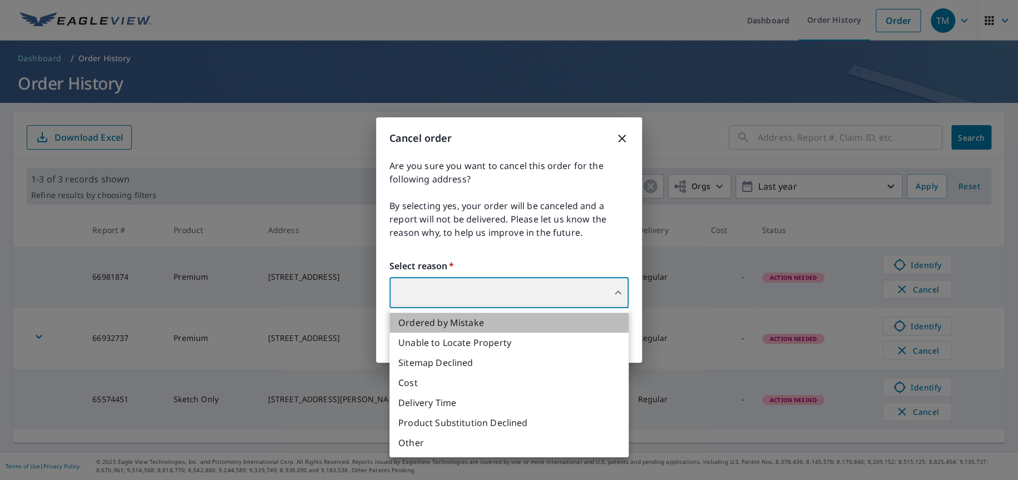
type input "30"
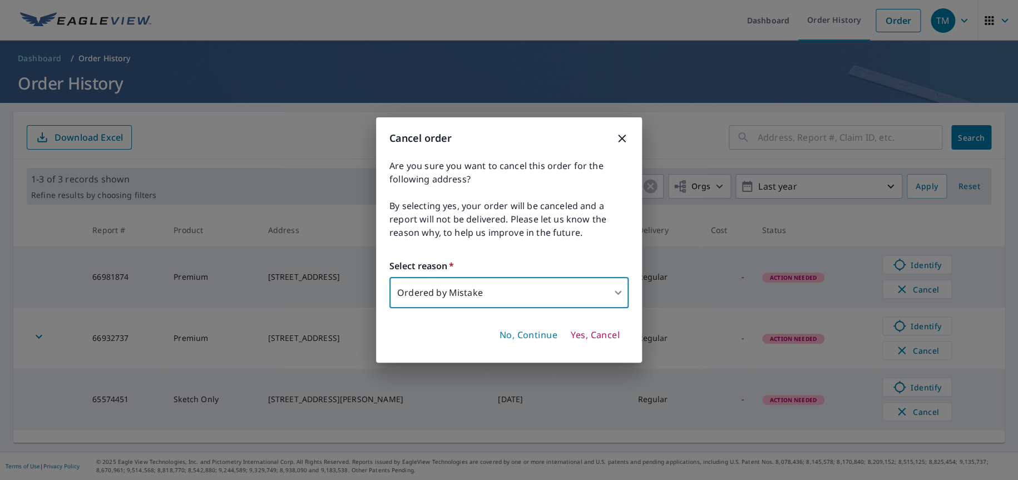
click at [616, 334] on span "Yes, Cancel" at bounding box center [595, 335] width 49 height 12
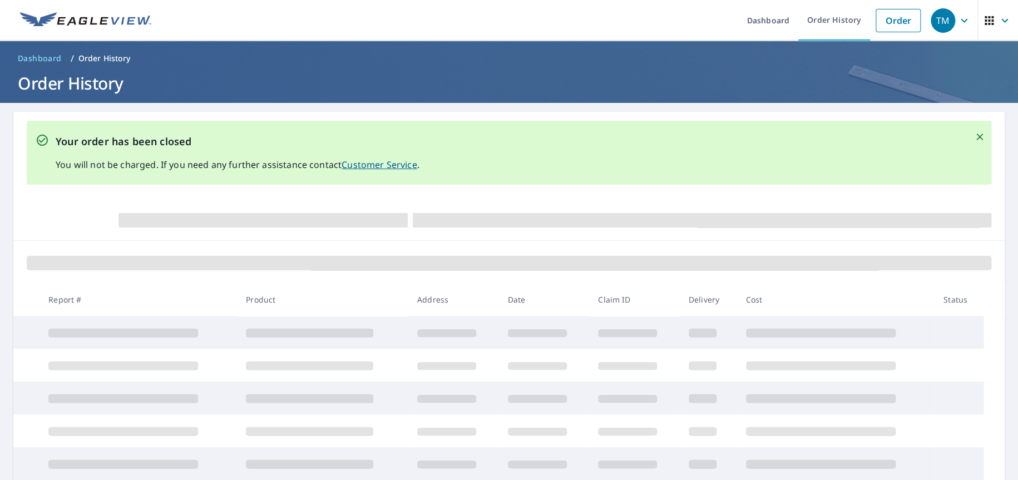
scroll to position [68, 0]
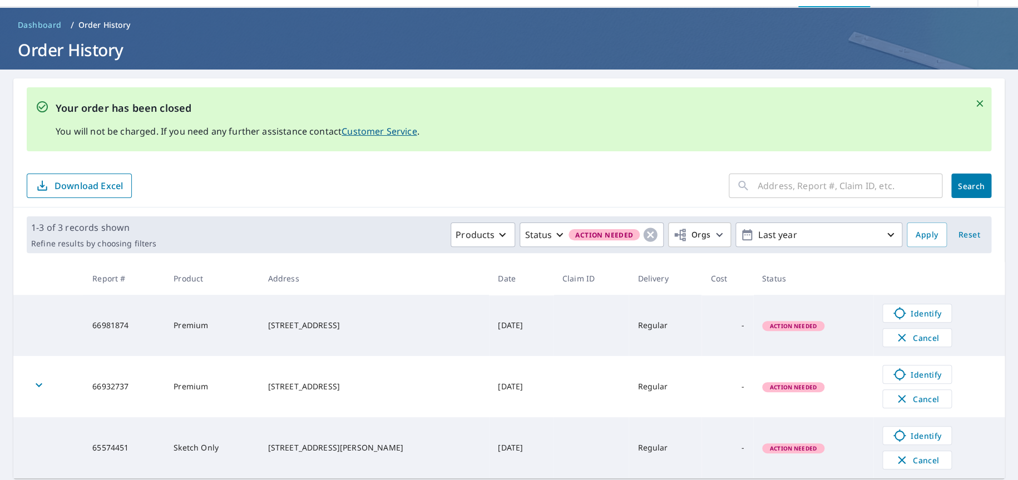
scroll to position [68, 0]
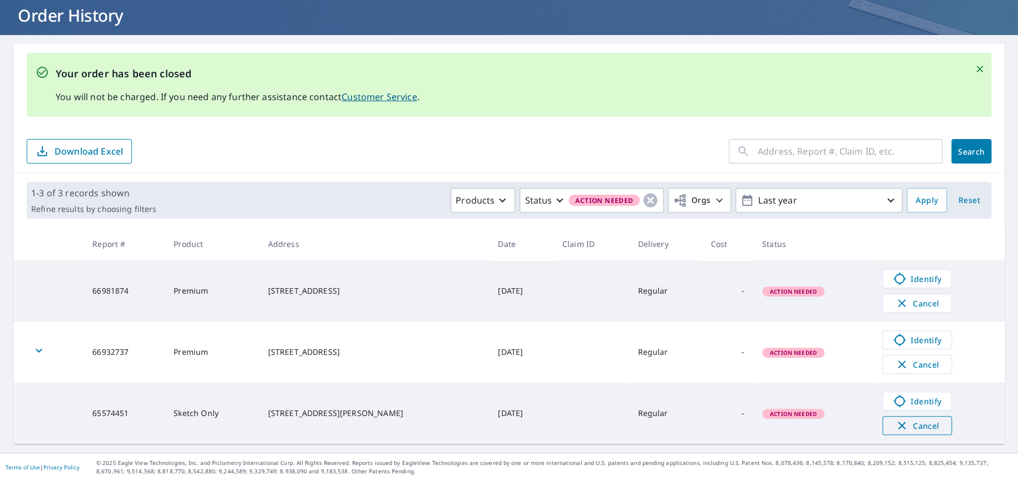
click at [898, 423] on icon "button" at bounding box center [902, 426] width 8 height 8
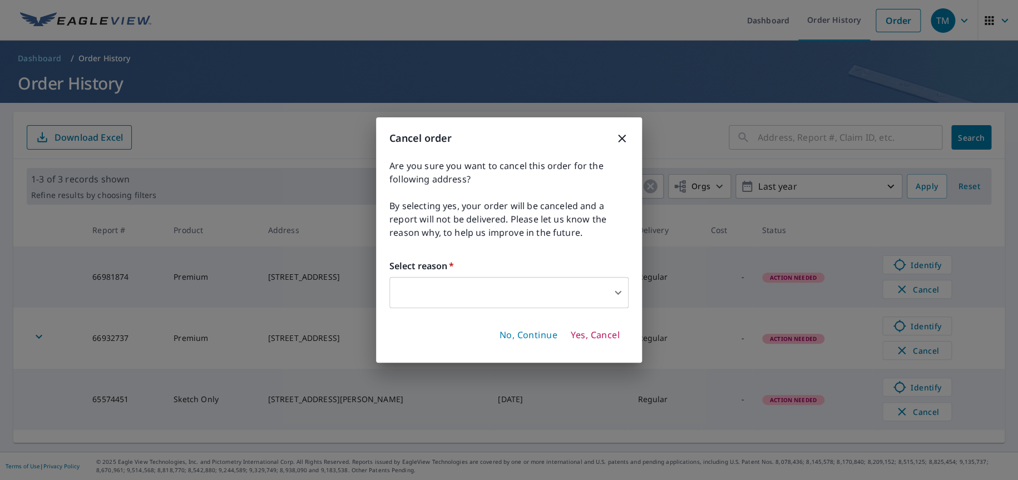
scroll to position [0, 0]
click at [513, 296] on body "TM TM Dashboard Order History Order TM Dashboard / Order History Order History …" at bounding box center [509, 240] width 1018 height 480
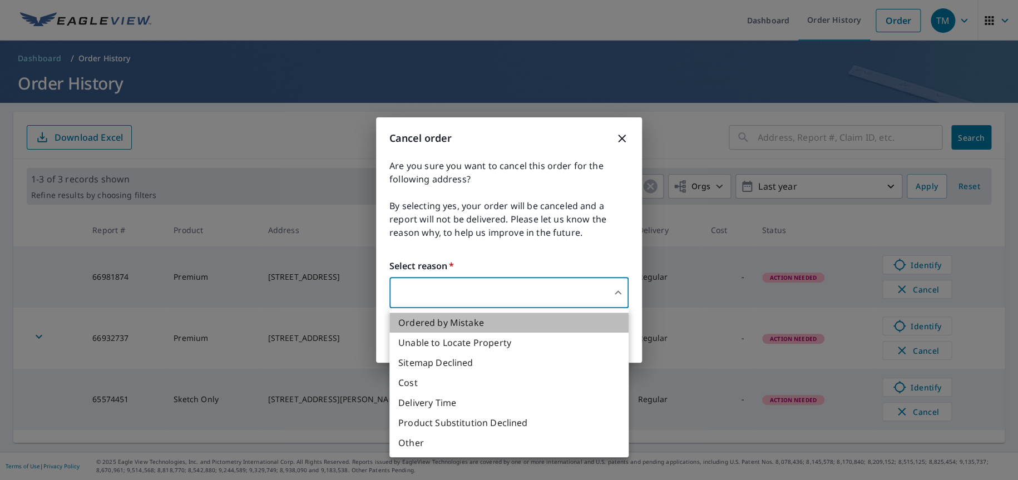
click at [474, 325] on li "Ordered by Mistake" at bounding box center [508, 323] width 239 height 20
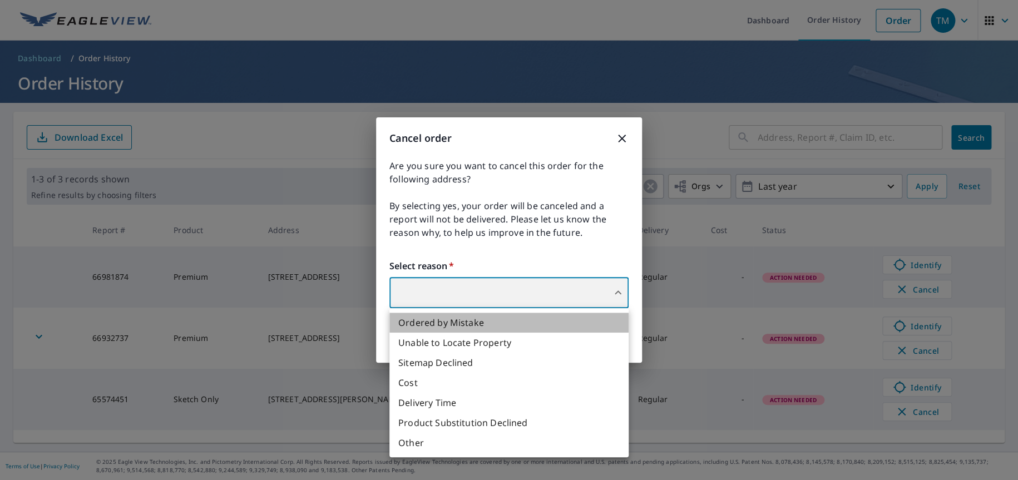
type input "30"
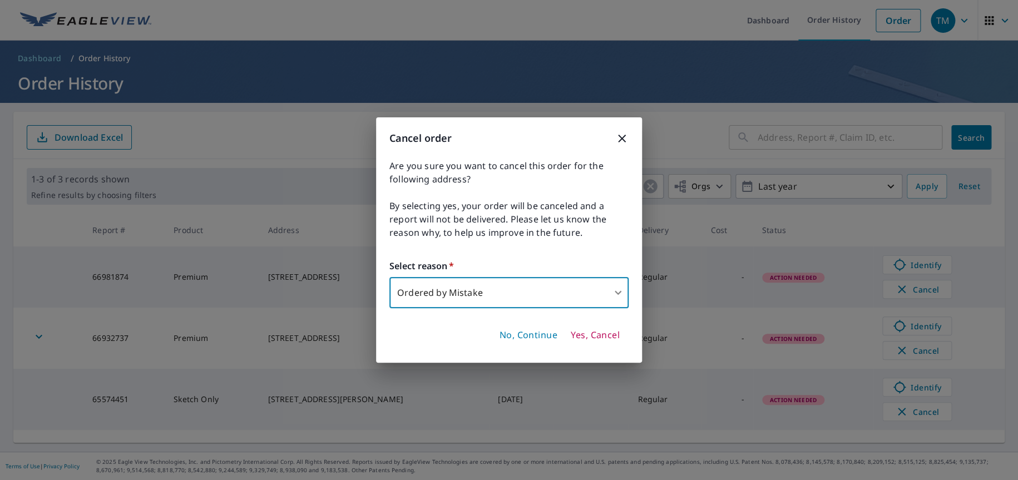
click at [589, 335] on span "Yes, Cancel" at bounding box center [595, 335] width 49 height 12
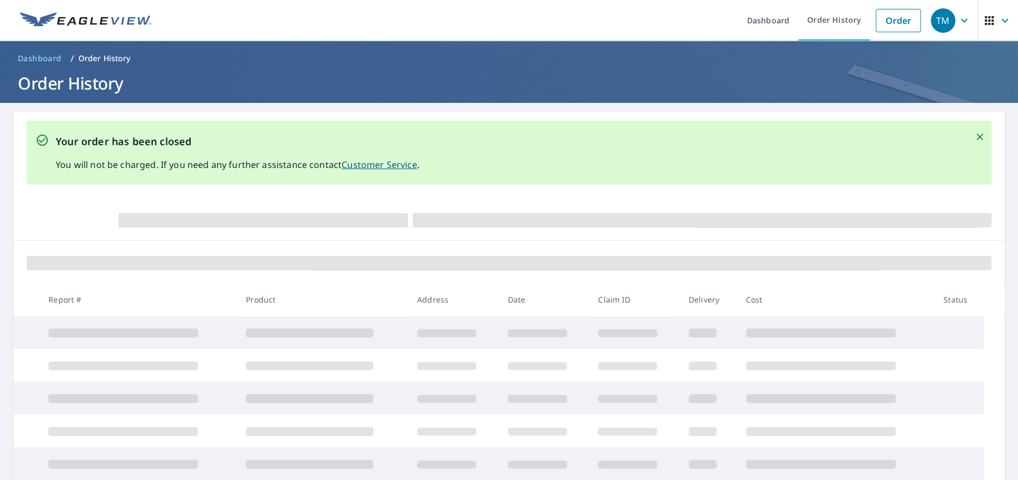
scroll to position [68, 0]
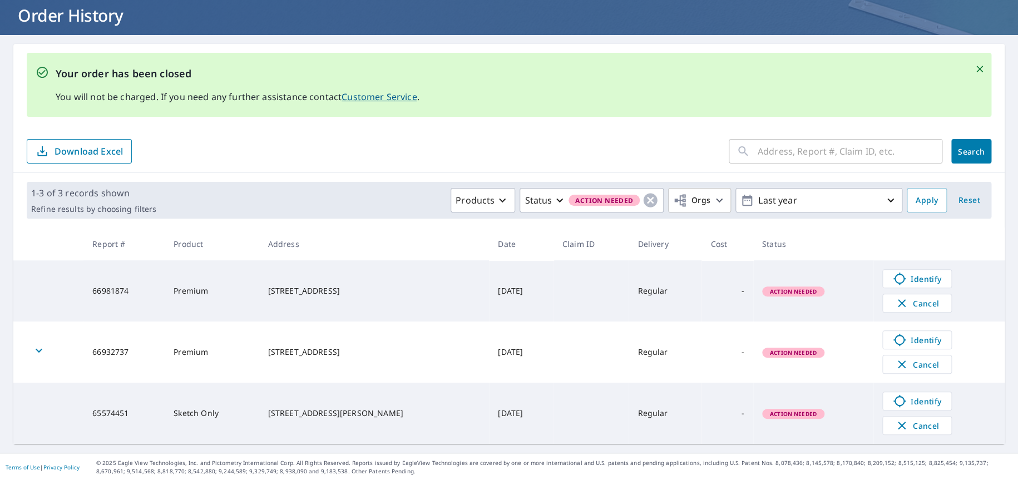
click at [53, 412] on td at bounding box center [48, 413] width 70 height 61
click at [41, 349] on icon "button" at bounding box center [38, 350] width 13 height 13
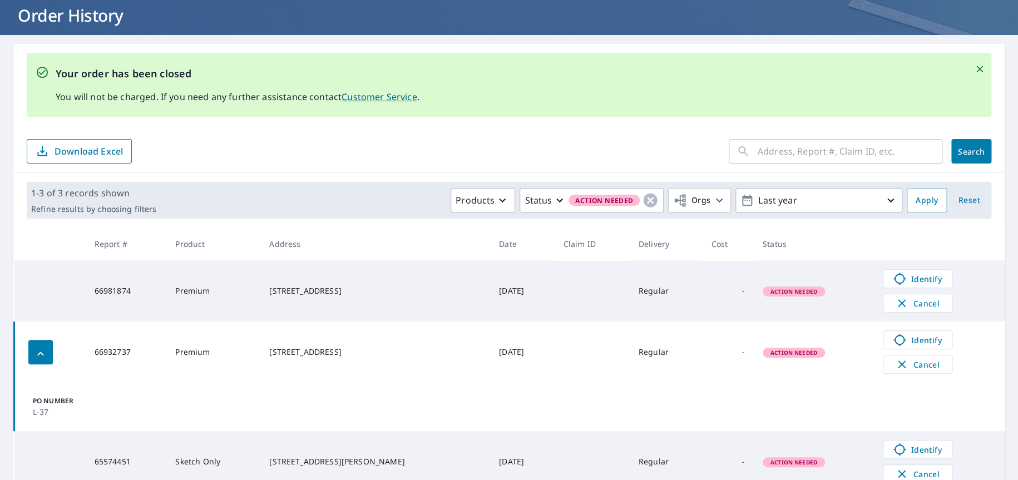
click at [41, 349] on icon "button" at bounding box center [40, 353] width 13 height 13
